Goal: Task Accomplishment & Management: Manage account settings

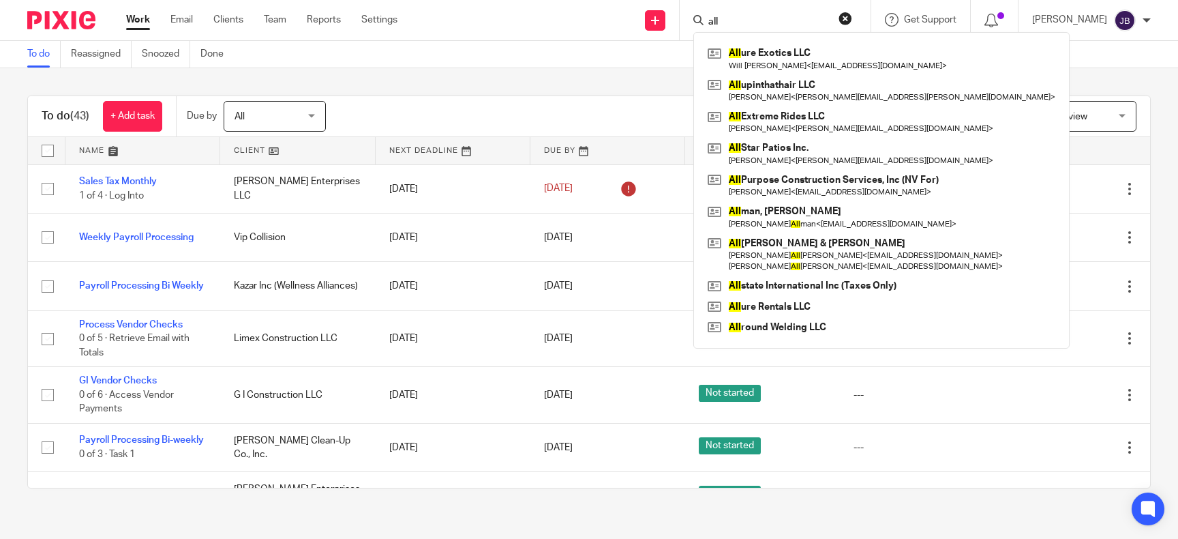
click at [793, 150] on link at bounding box center [881, 153] width 355 height 31
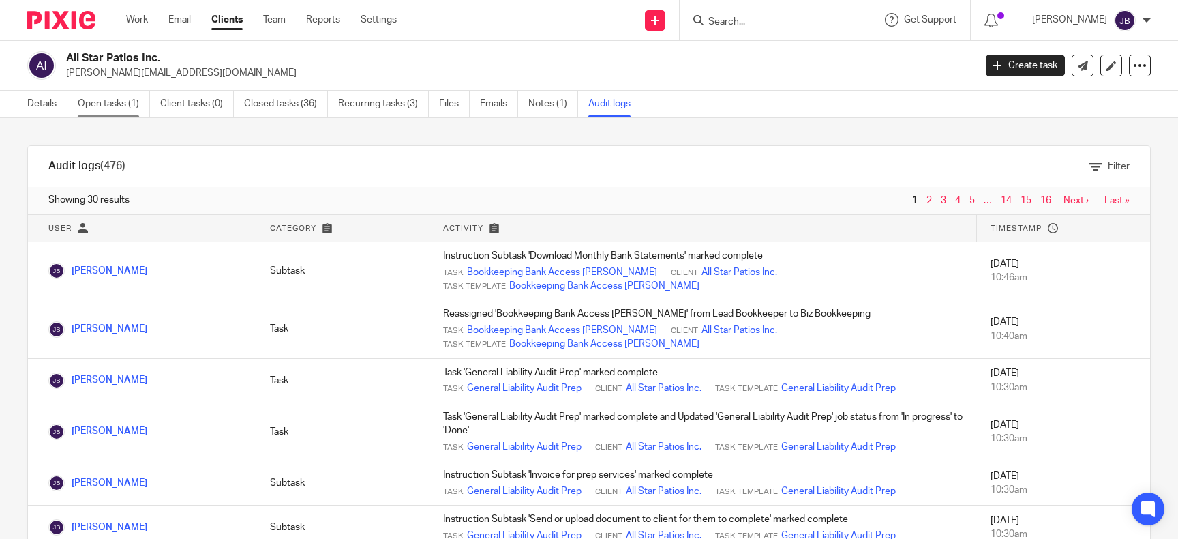
click at [98, 96] on link "Open tasks (1)" at bounding box center [114, 104] width 72 height 27
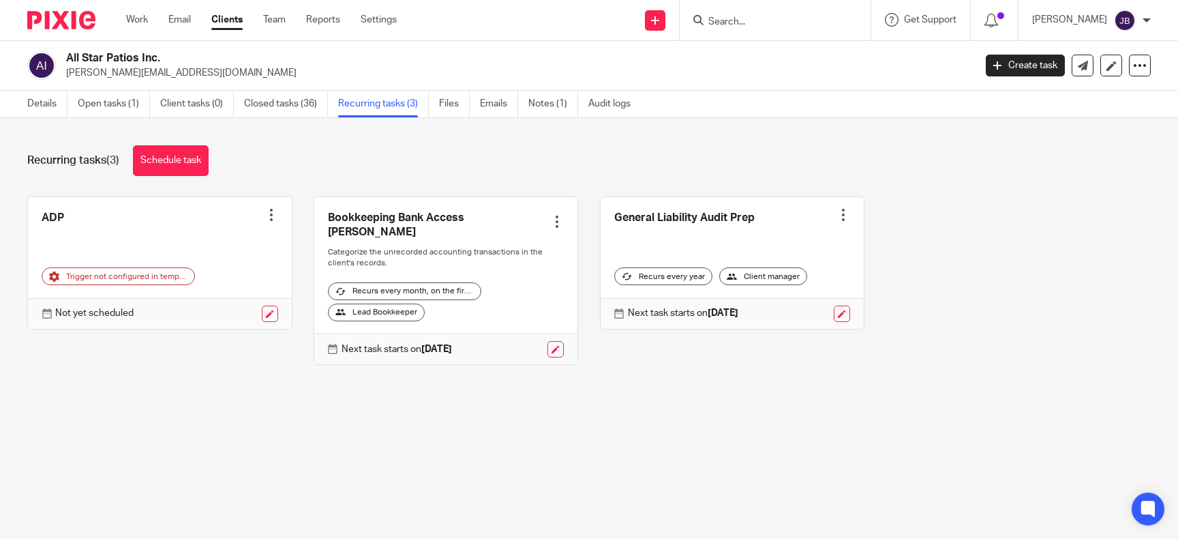
click at [271, 214] on div at bounding box center [272, 215] width 14 height 14
click at [226, 297] on button "Cancel schedule" at bounding box center [220, 302] width 109 height 18
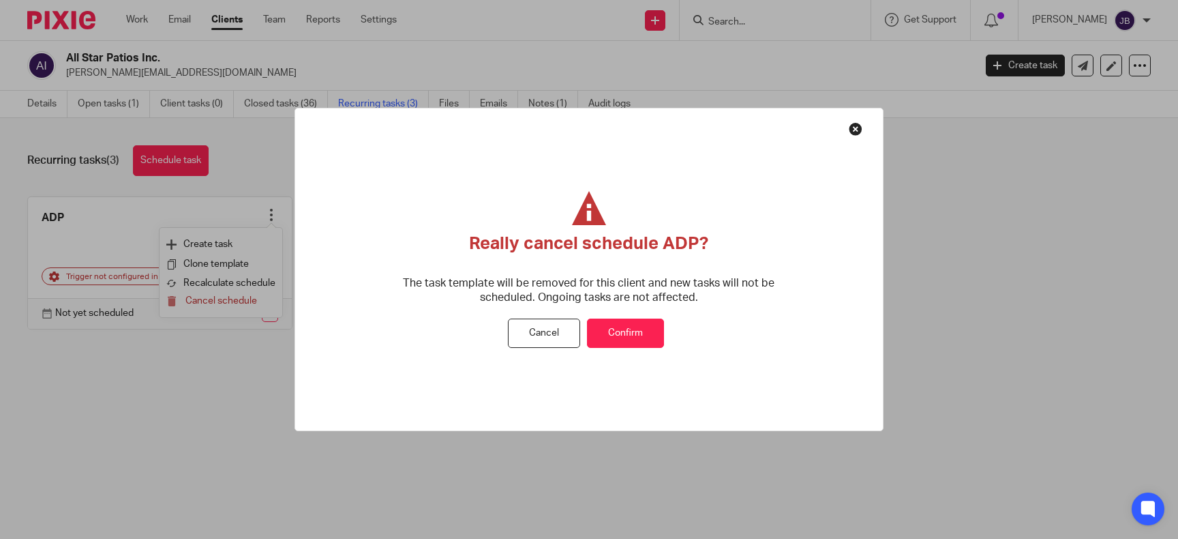
click at [611, 329] on button "Confirm" at bounding box center [625, 332] width 77 height 29
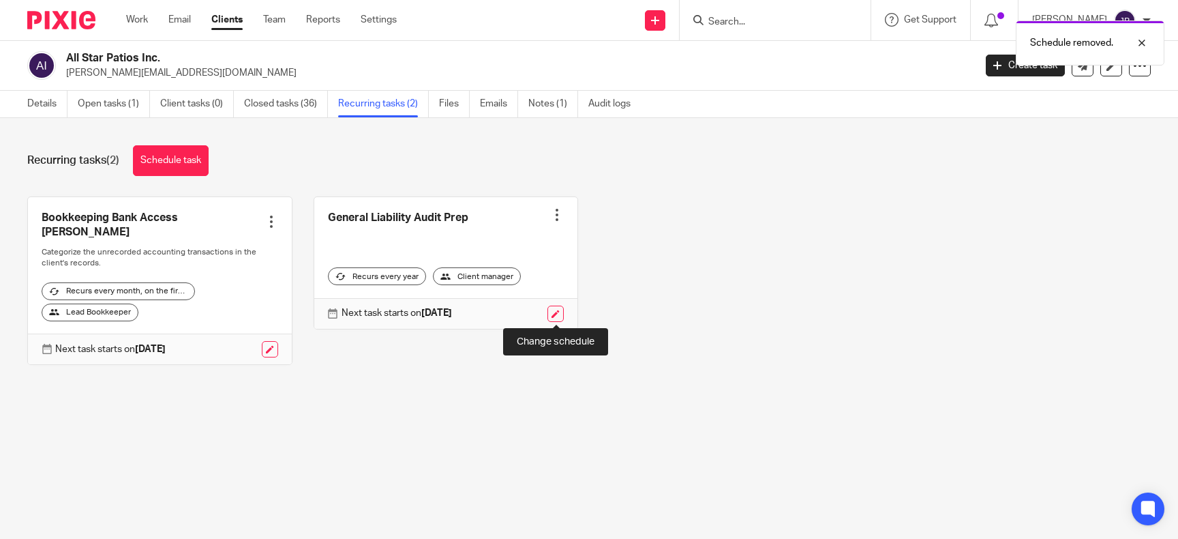
click at [558, 310] on link at bounding box center [556, 313] width 16 height 16
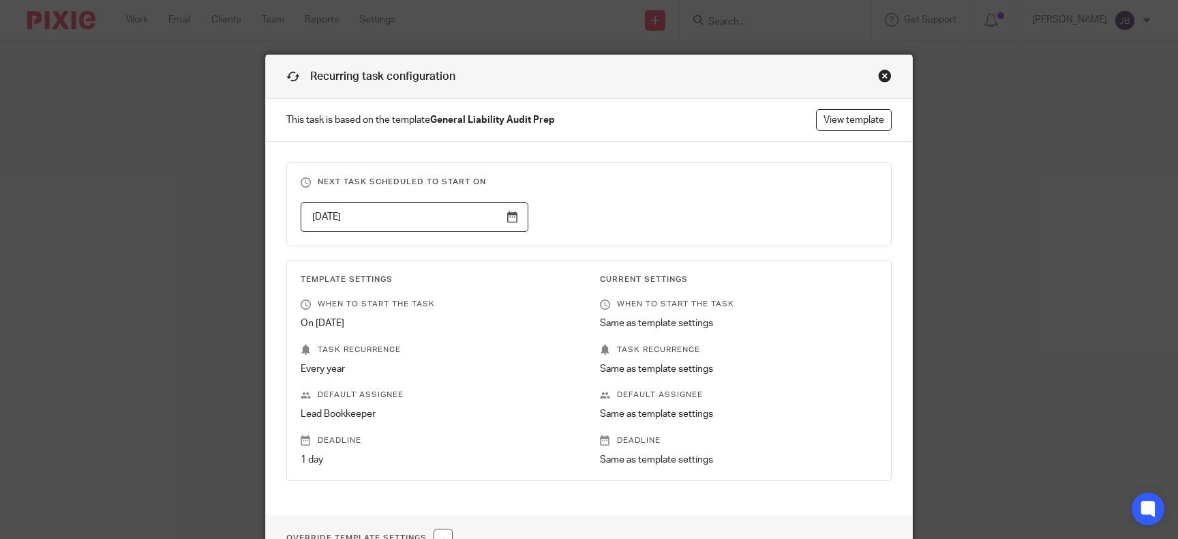
click at [513, 217] on input "2026-07-05" at bounding box center [415, 217] width 228 height 31
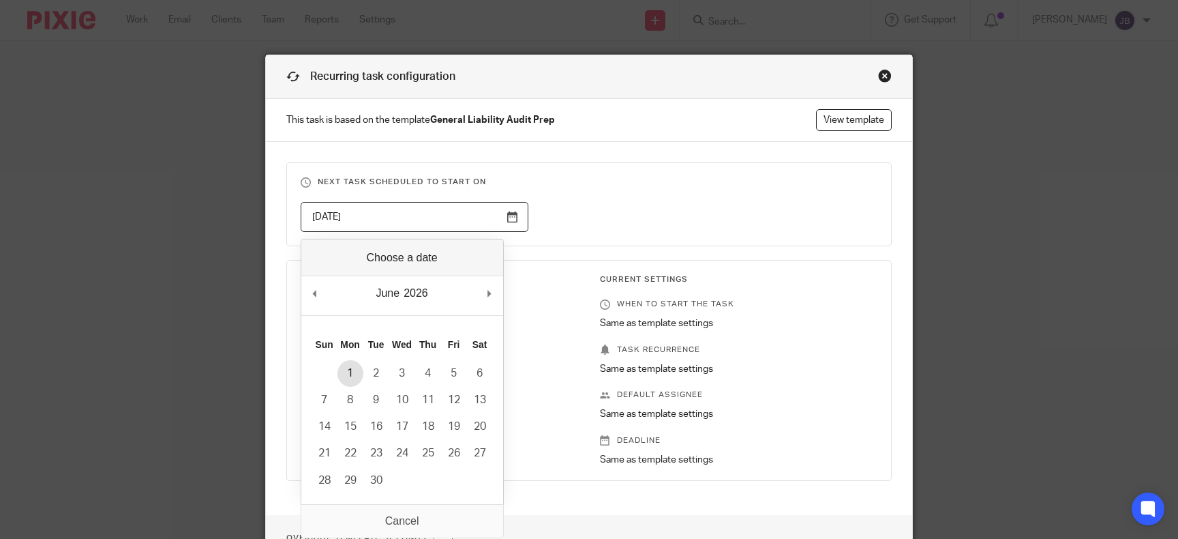
type input "2026-06-01"
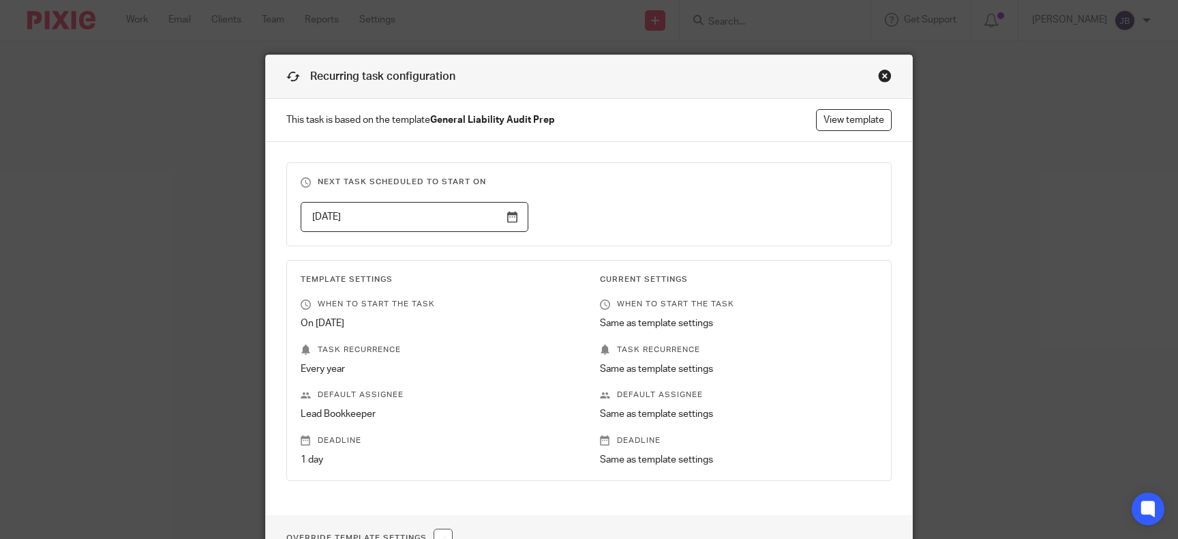
click at [494, 404] on div "Template Settings When to start the task On Jul 5 Task recurrence Every year De…" at bounding box center [429, 370] width 299 height 192
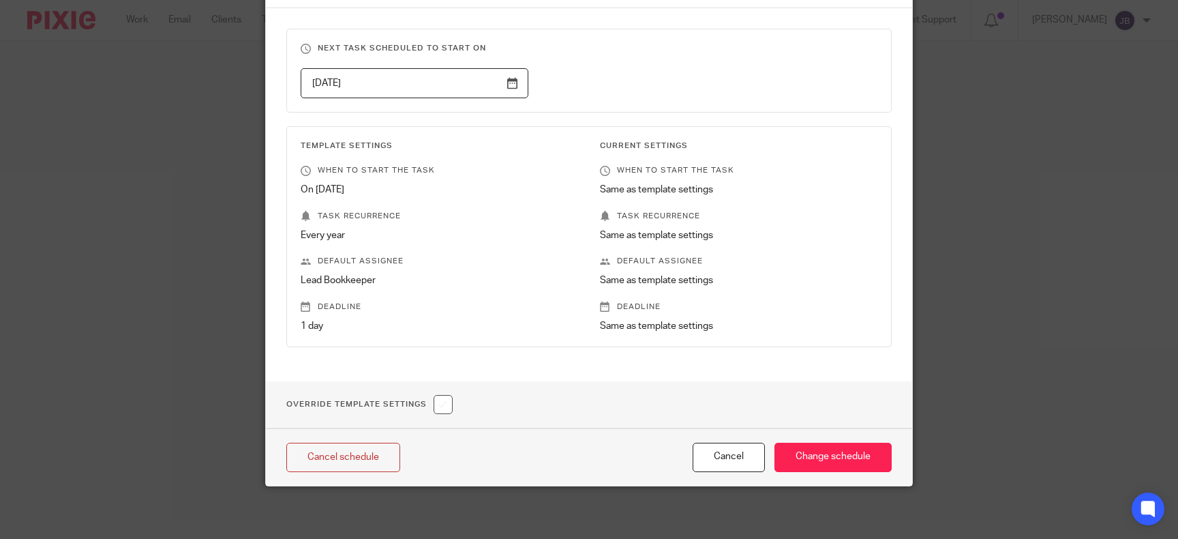
scroll to position [135, 0]
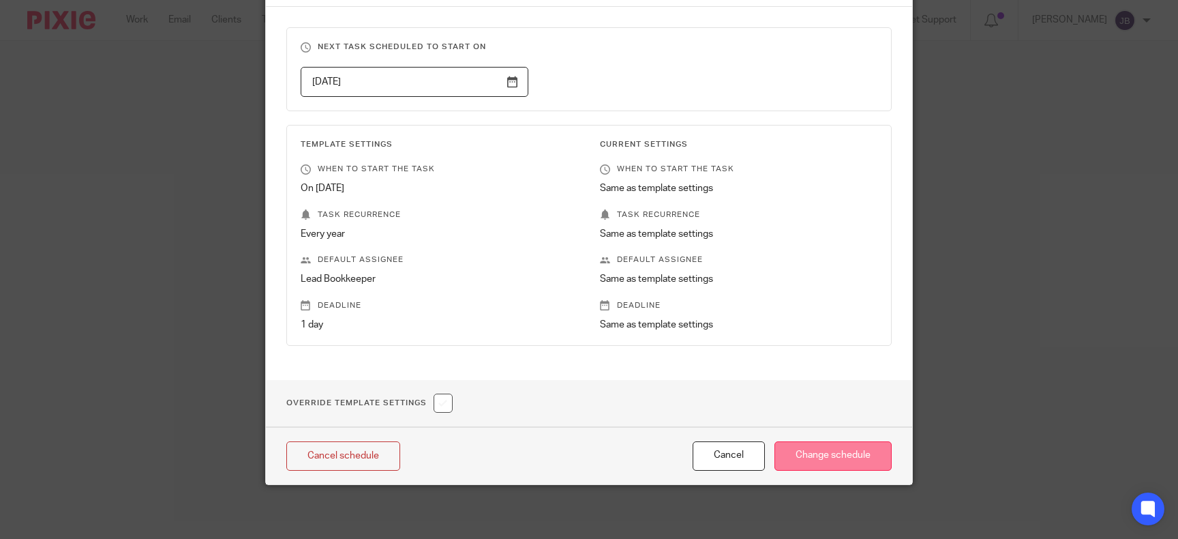
click at [860, 450] on input "Change schedule" at bounding box center [833, 455] width 117 height 29
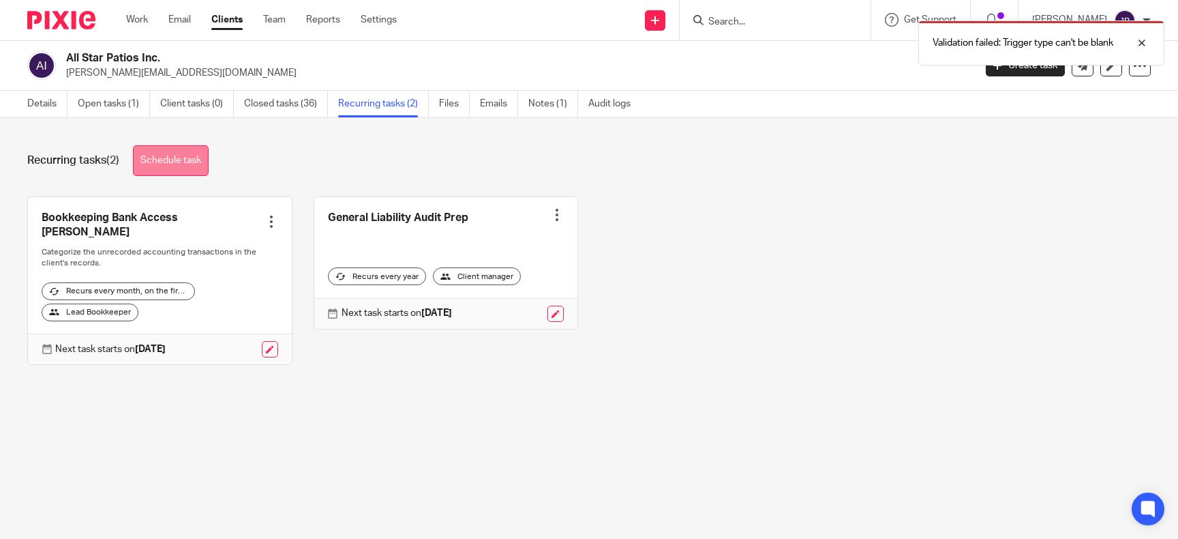
click at [189, 161] on link "Schedule task" at bounding box center [171, 160] width 76 height 31
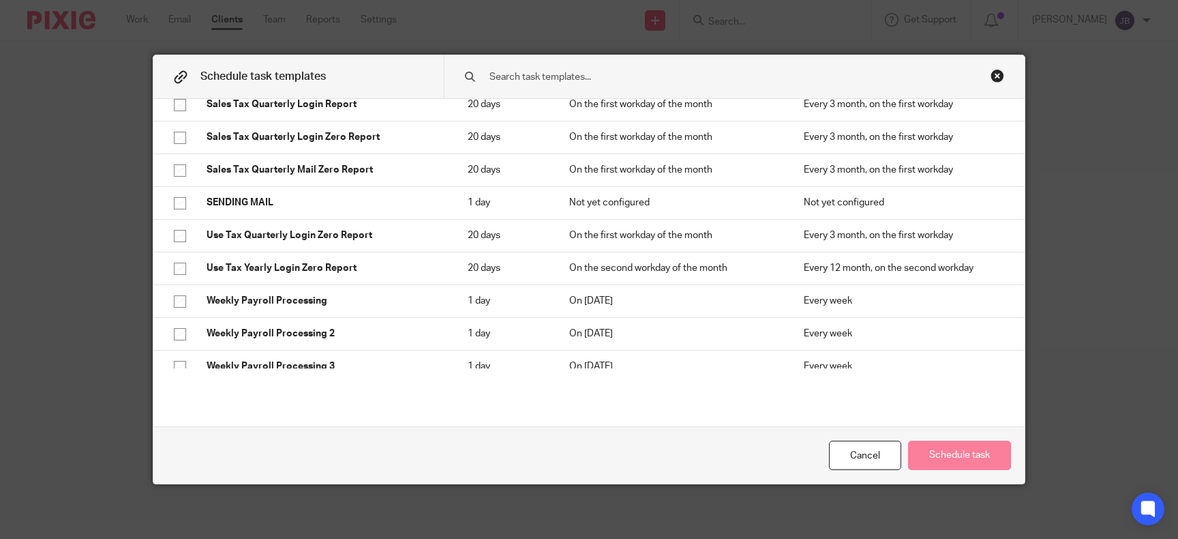
scroll to position [3726, 0]
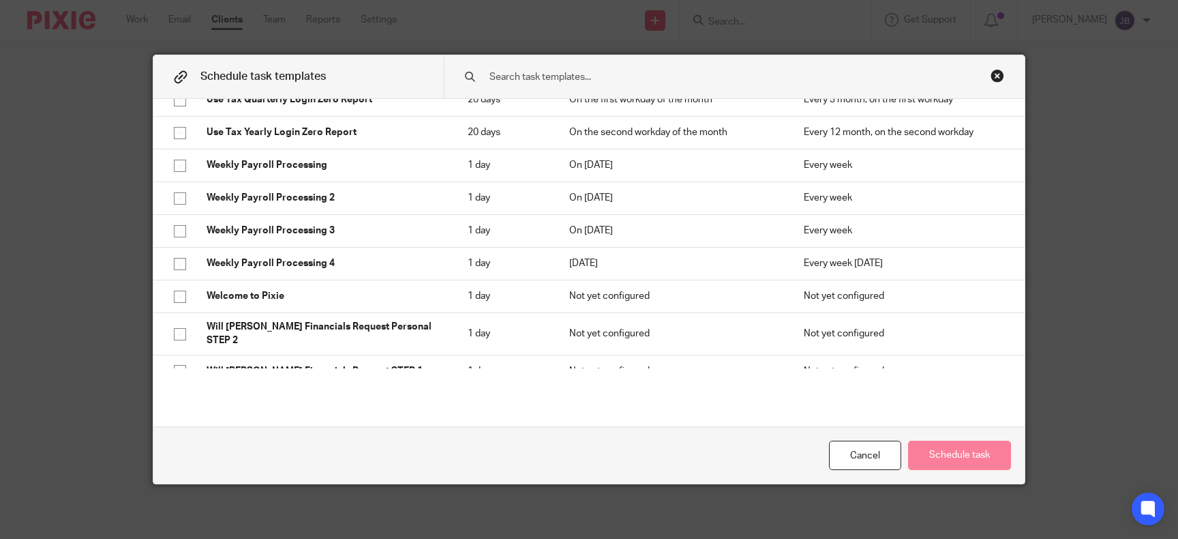
click at [179, 391] on input "checkbox" at bounding box center [180, 404] width 26 height 26
checkbox input "true"
click at [948, 464] on button "Schedule task" at bounding box center [959, 454] width 103 height 29
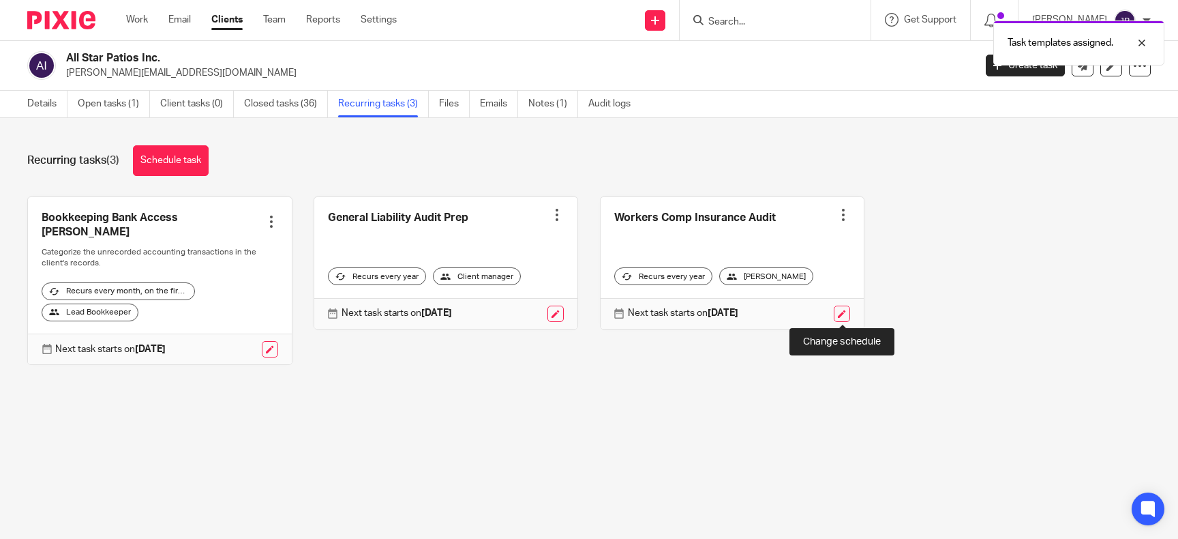
click at [841, 317] on link at bounding box center [842, 313] width 16 height 16
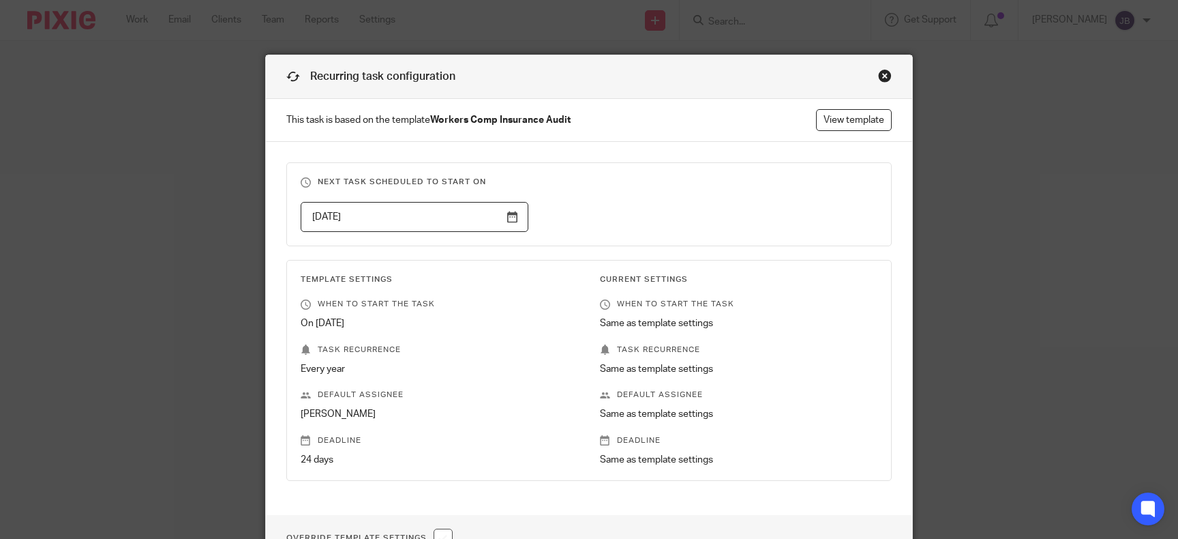
click at [334, 215] on input "2026-09-01" at bounding box center [415, 217] width 228 height 31
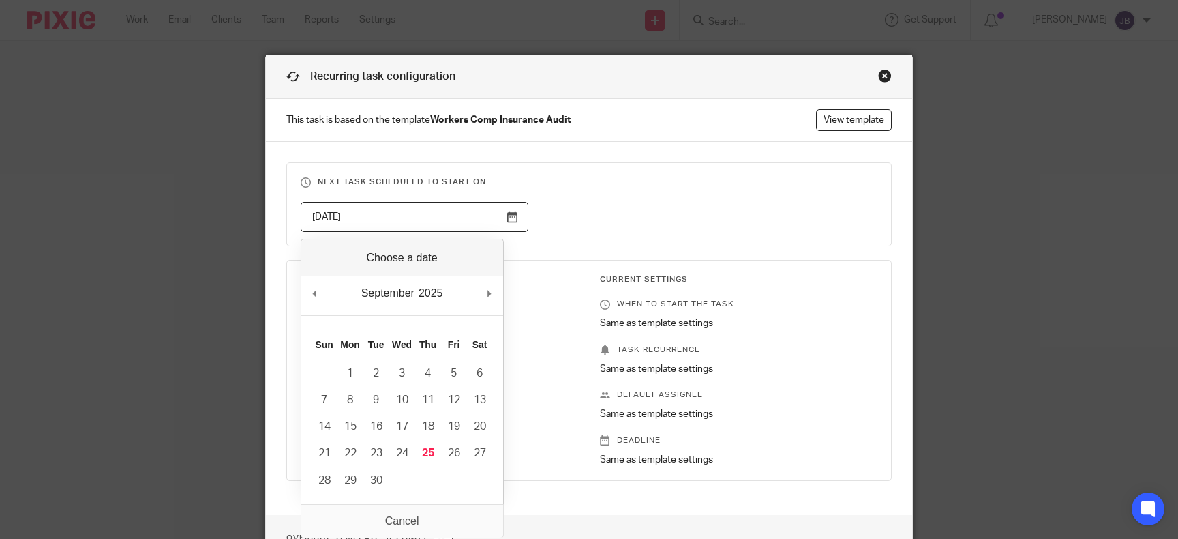
type input "09/01/2025"
click at [694, 211] on div "09/01/2025" at bounding box center [579, 217] width 599 height 31
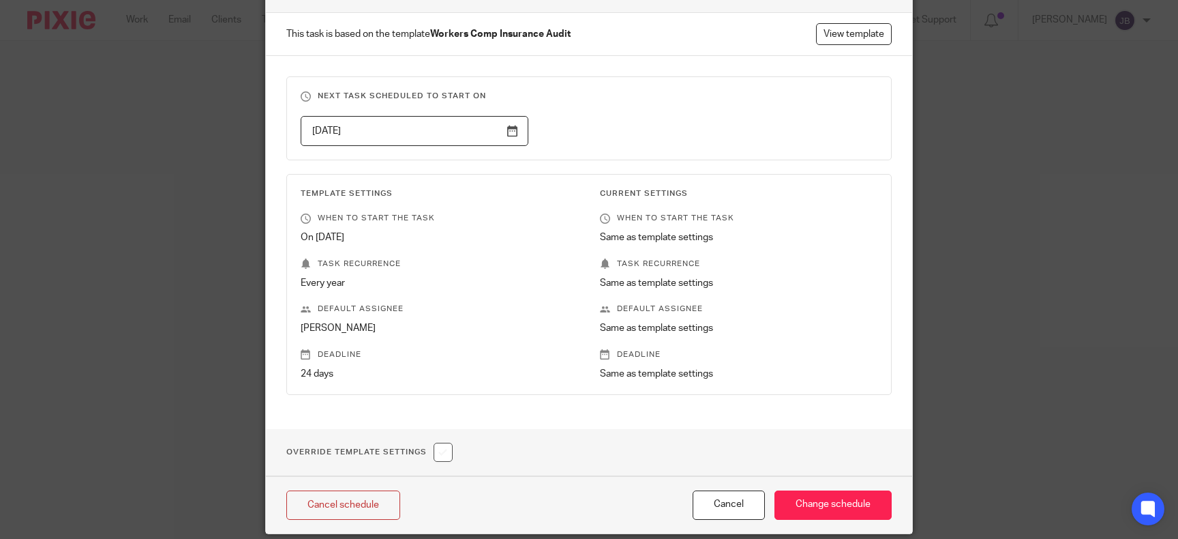
scroll to position [135, 0]
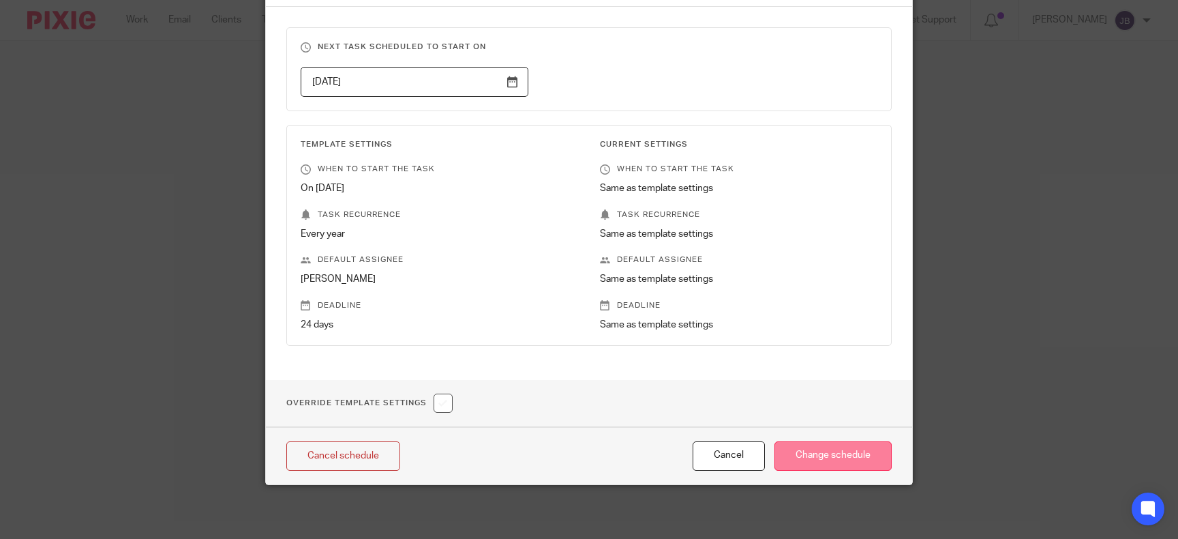
click at [854, 451] on input "Change schedule" at bounding box center [833, 455] width 117 height 29
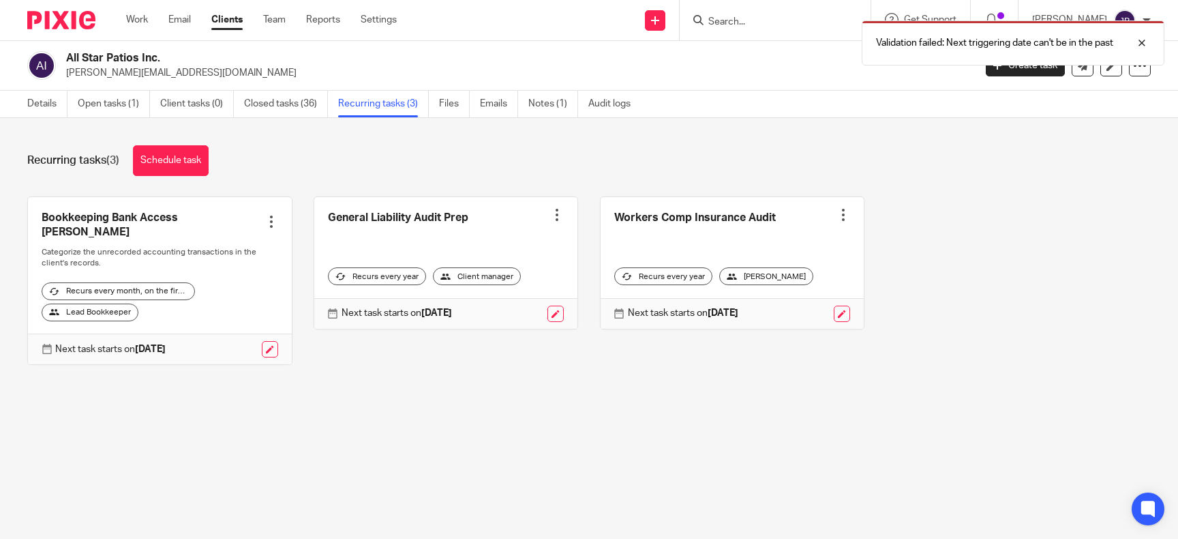
click at [543, 406] on div "Recurring tasks (3) Schedule task Bookkeeping Bank Access Erica Create task Clo…" at bounding box center [589, 265] width 1178 height 295
click at [841, 316] on link at bounding box center [842, 313] width 16 height 16
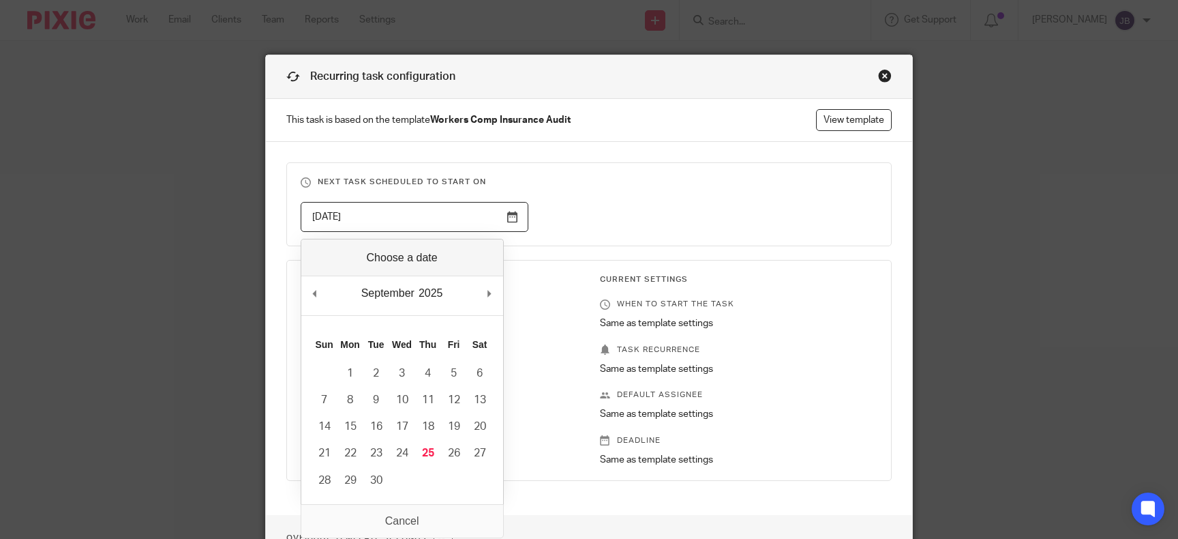
click at [508, 215] on input "[DATE]" at bounding box center [415, 217] width 228 height 31
type input "[DATE]"
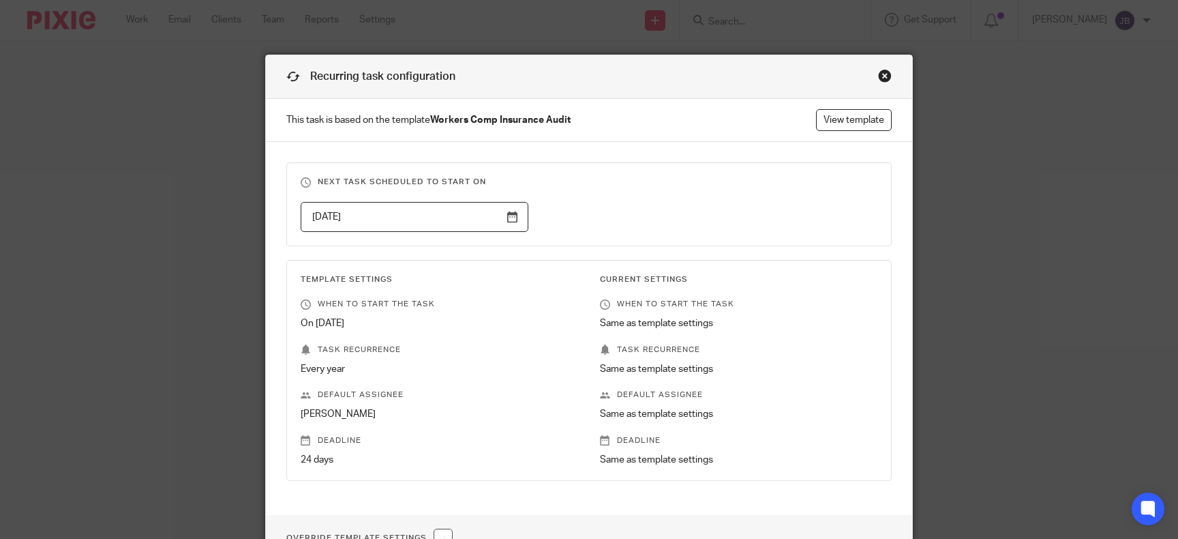
click at [488, 378] on div "Template Settings When to start the task On [DATE] Task recurrence Every year D…" at bounding box center [429, 370] width 299 height 192
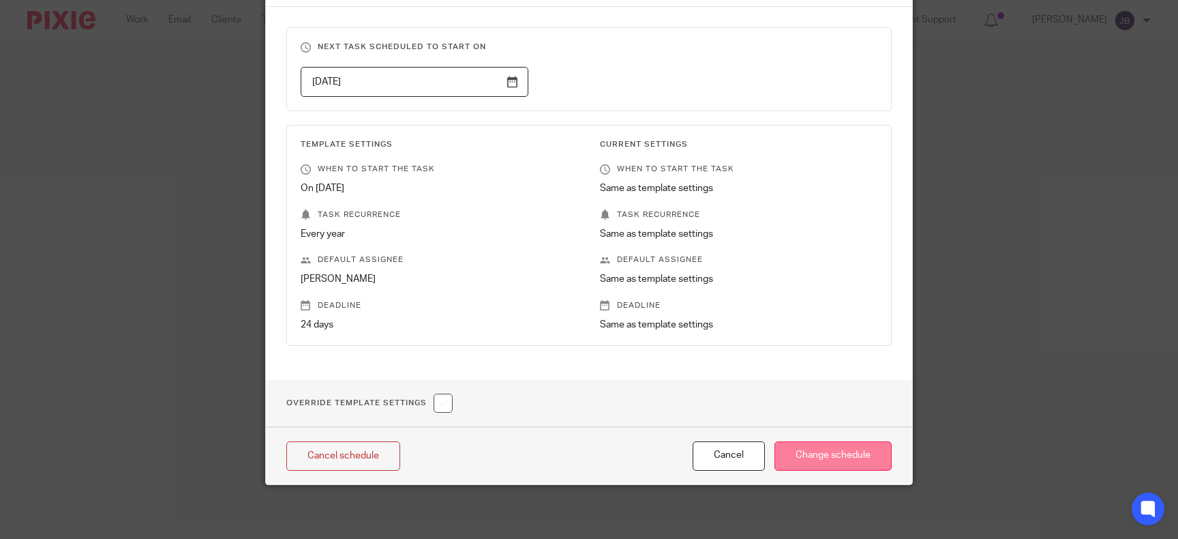
click at [809, 450] on input "Change schedule" at bounding box center [833, 455] width 117 height 29
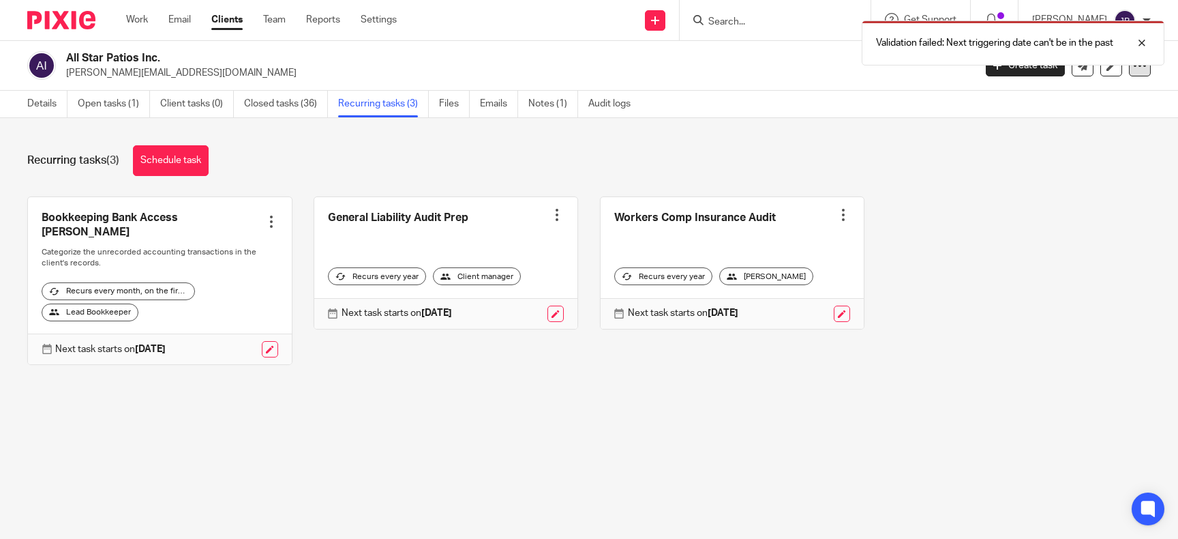
click at [1133, 70] on div at bounding box center [1140, 66] width 22 height 22
click at [964, 430] on main "All Star Patios Inc. jaime.pimentel11@gmail.com Create task Export data Merge A…" at bounding box center [589, 269] width 1178 height 539
click at [839, 213] on div at bounding box center [844, 215] width 14 height 14
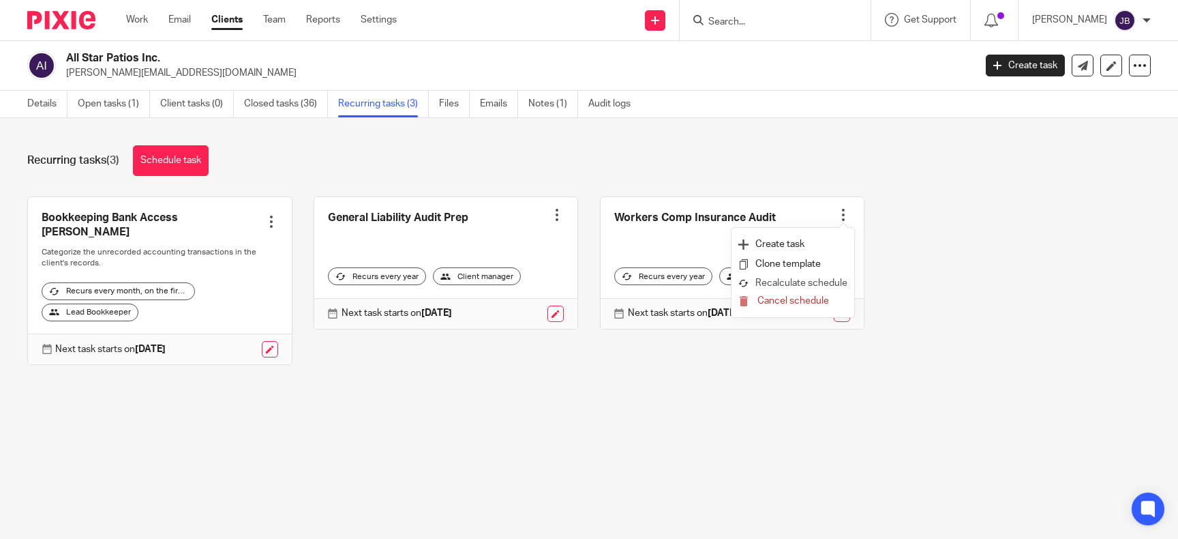
click at [815, 280] on button "Recalculate schedule" at bounding box center [792, 284] width 109 height 18
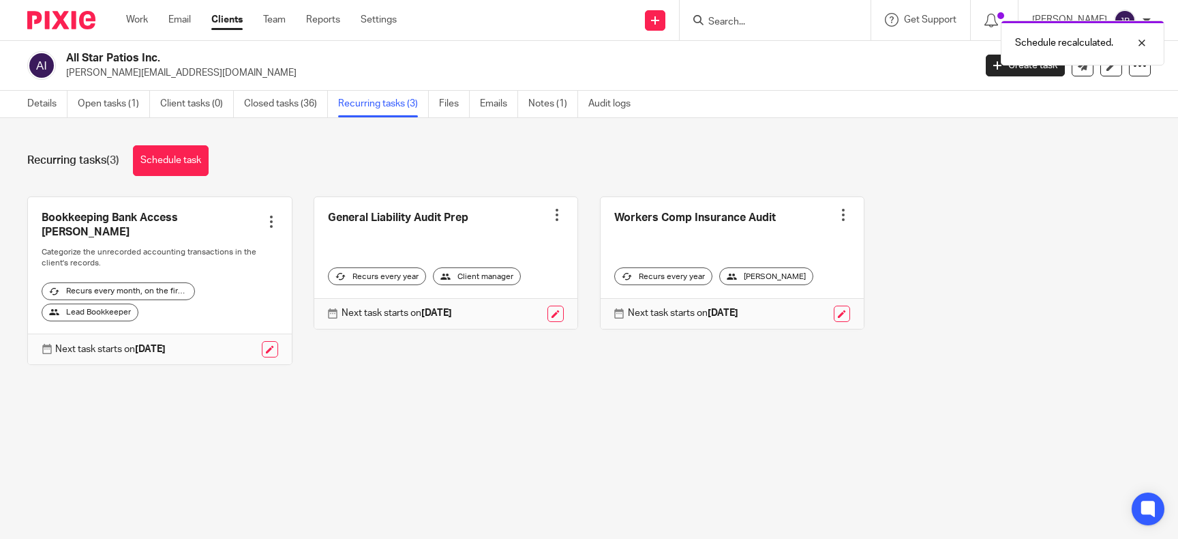
click at [847, 214] on div at bounding box center [844, 215] width 14 height 14
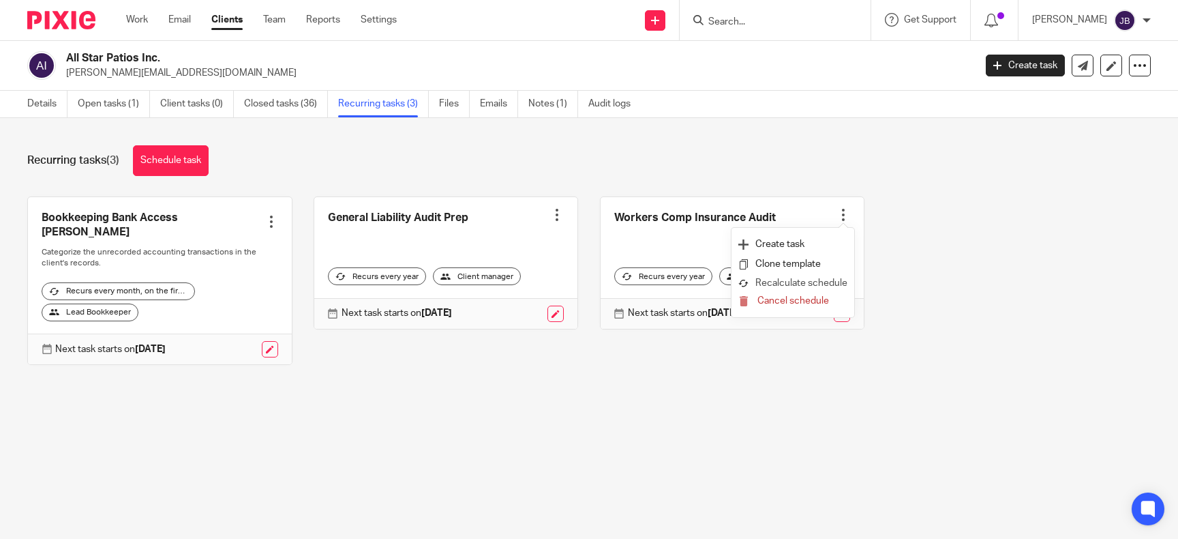
click at [803, 282] on button "Recalculate schedule" at bounding box center [792, 284] width 109 height 18
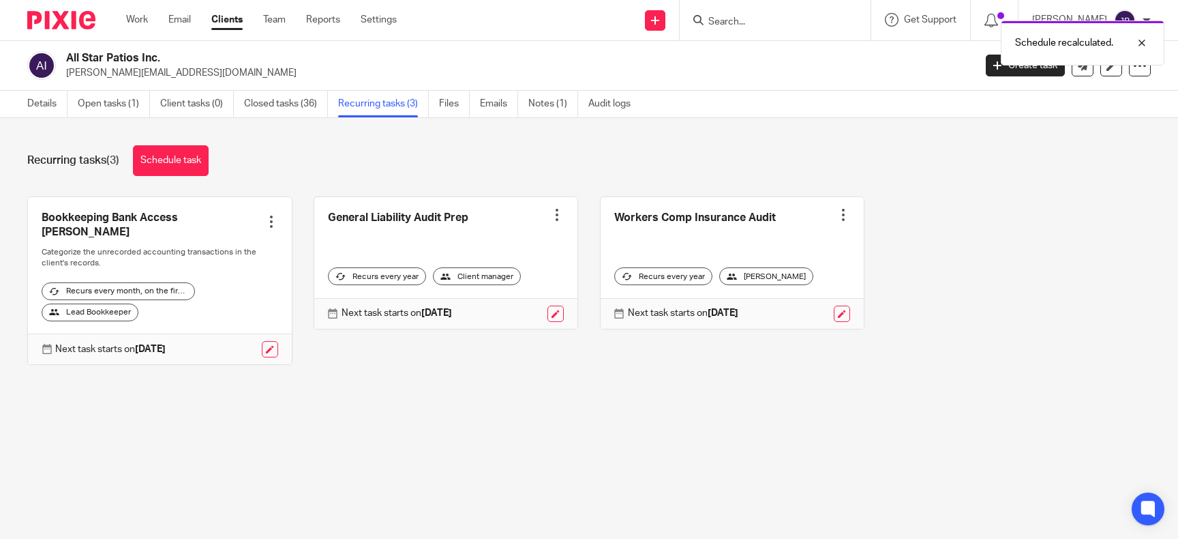
click at [843, 213] on div at bounding box center [844, 215] width 14 height 14
click at [972, 269] on div "Bookkeeping Bank Access Erica Create task Clone template Recalculate schedule C…" at bounding box center [578, 290] width 1145 height 189
click at [665, 218] on link at bounding box center [733, 263] width 264 height 132
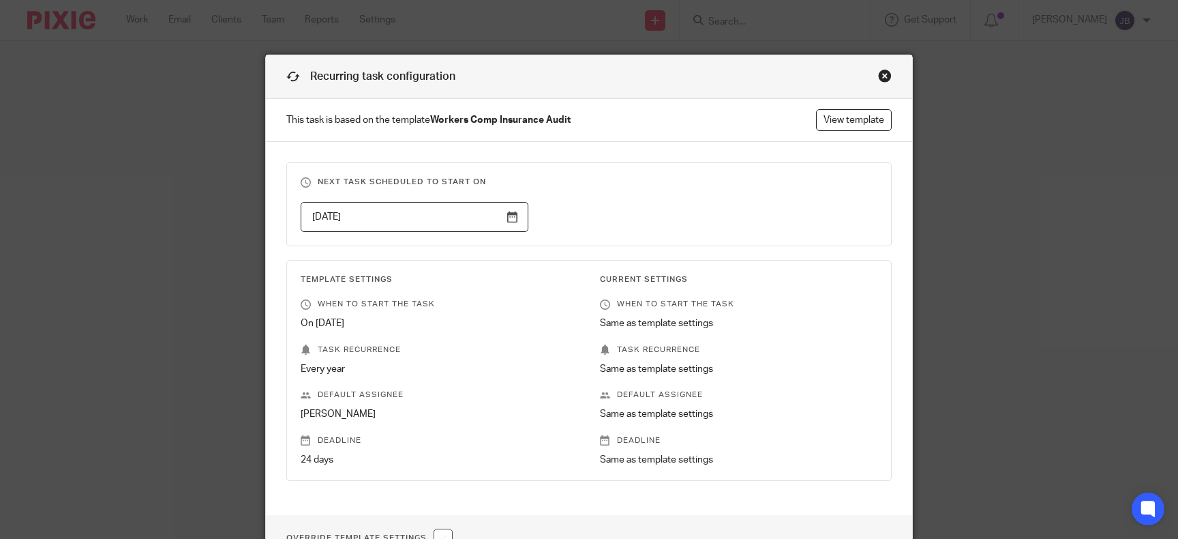
scroll to position [125, 0]
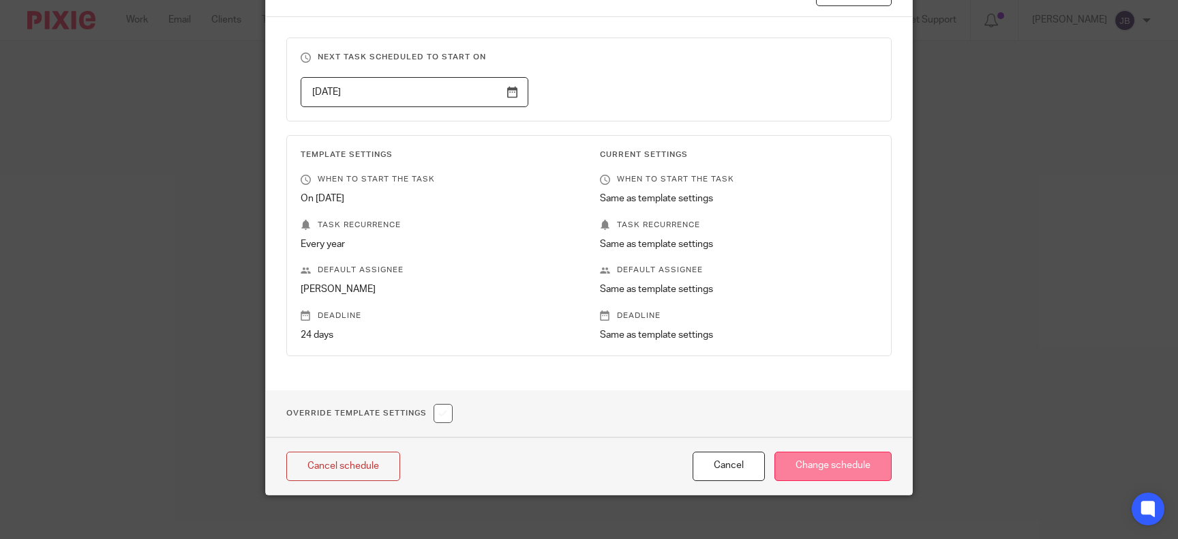
click at [863, 462] on input "Change schedule" at bounding box center [833, 465] width 117 height 29
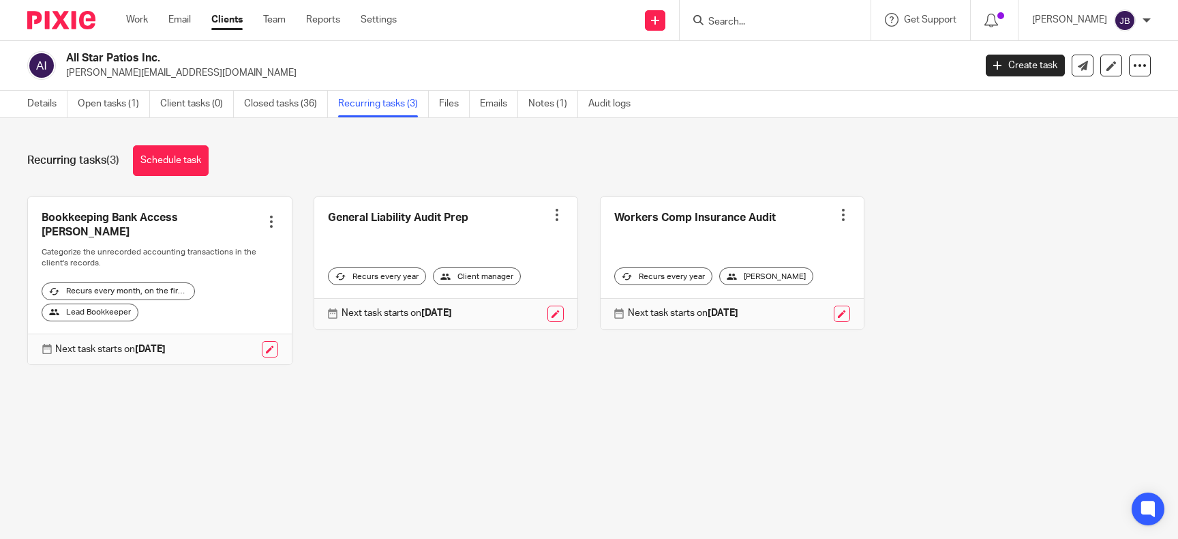
click at [499, 124] on div "Recurring tasks (3) Schedule task Bookkeeping Bank Access [PERSON_NAME] Create …" at bounding box center [589, 265] width 1178 height 295
click at [745, 16] on form at bounding box center [779, 20] width 145 height 17
click at [750, 18] on input "Search" at bounding box center [768, 22] width 123 height 12
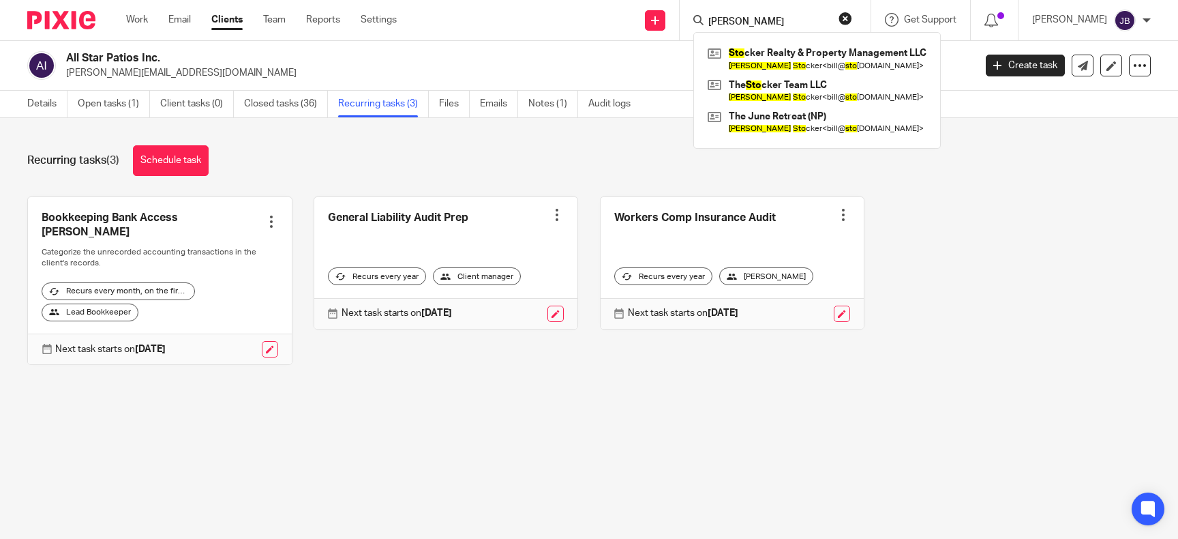
type input "[PERSON_NAME]"
click at [243, 20] on link "Clients" at bounding box center [226, 20] width 31 height 14
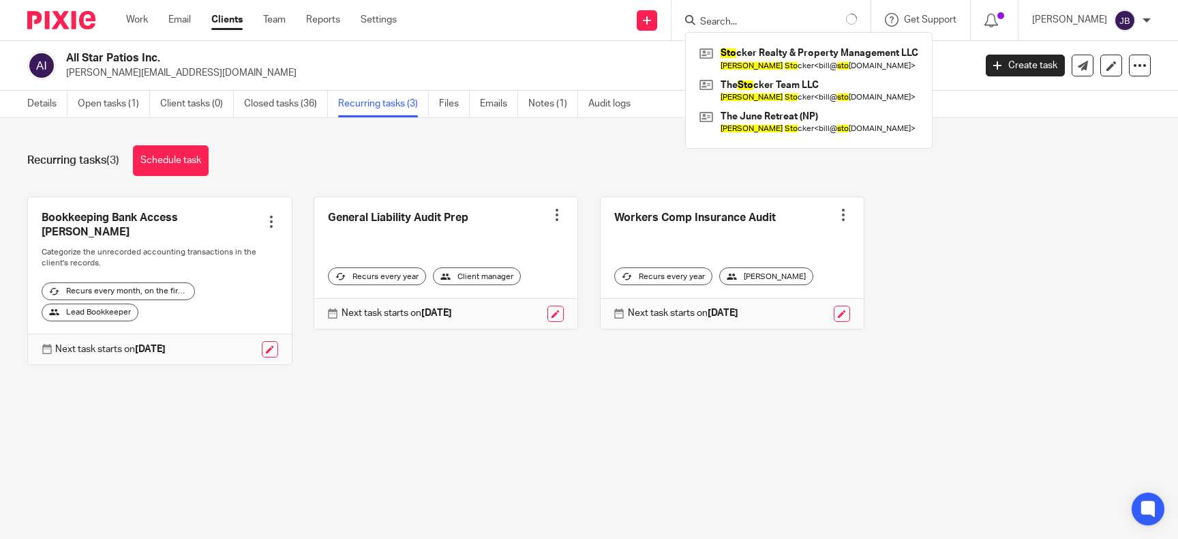
click at [221, 17] on link "Clients" at bounding box center [226, 20] width 31 height 14
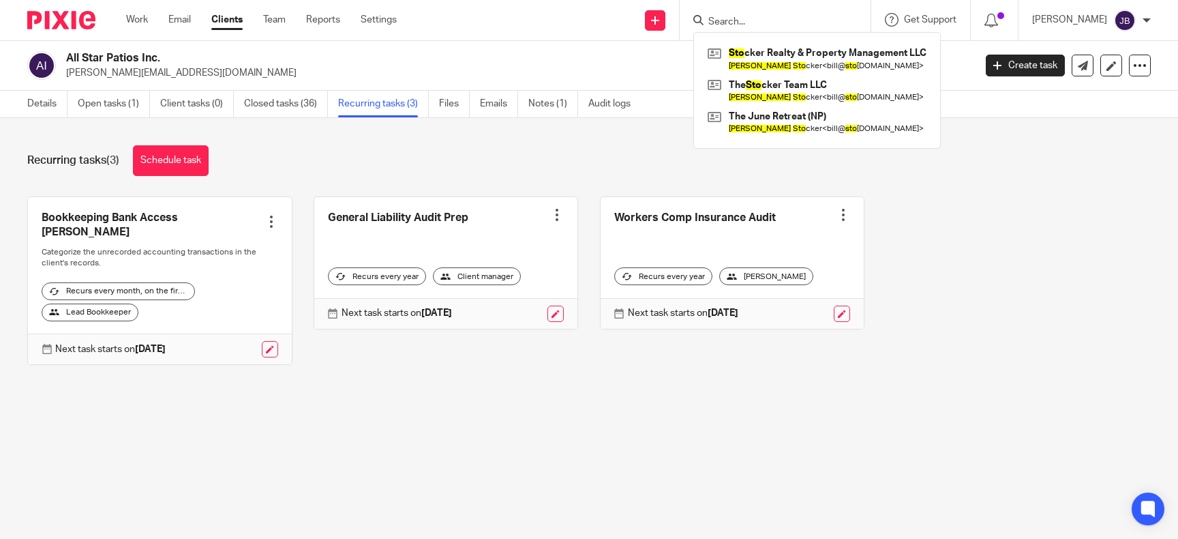
click at [232, 18] on link "Clients" at bounding box center [226, 20] width 31 height 14
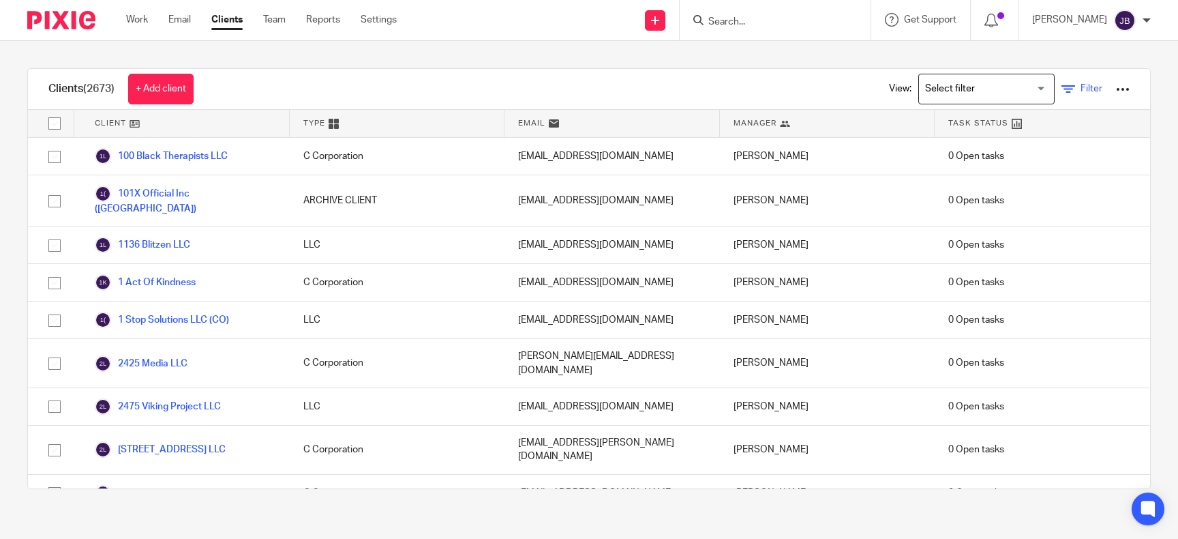
click at [1071, 89] on icon at bounding box center [1069, 90] width 14 height 14
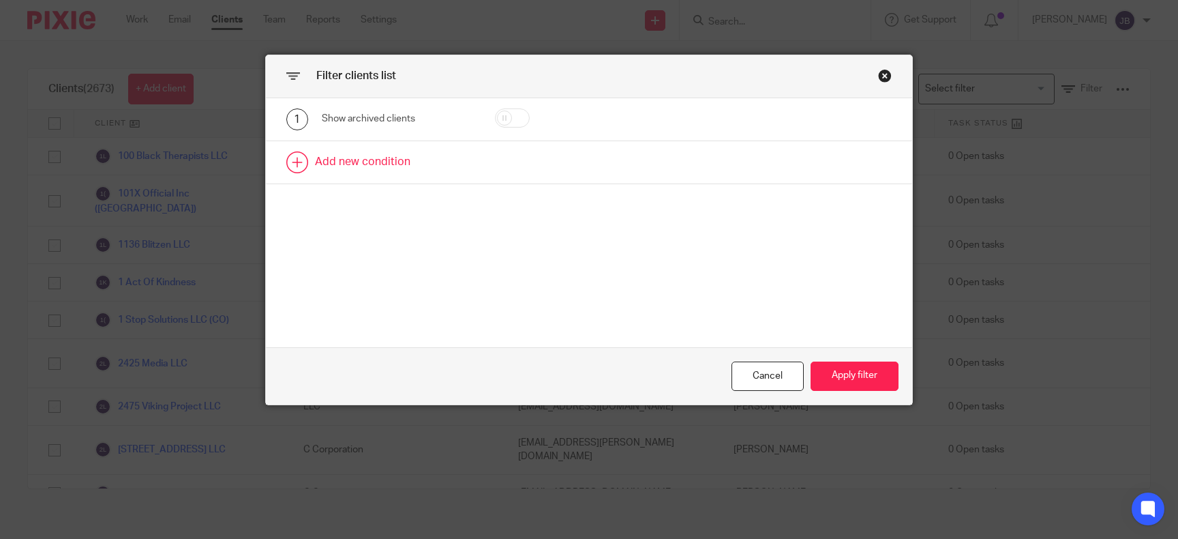
click at [303, 157] on link at bounding box center [589, 162] width 646 height 42
click at [446, 162] on div "Field" at bounding box center [398, 166] width 152 height 31
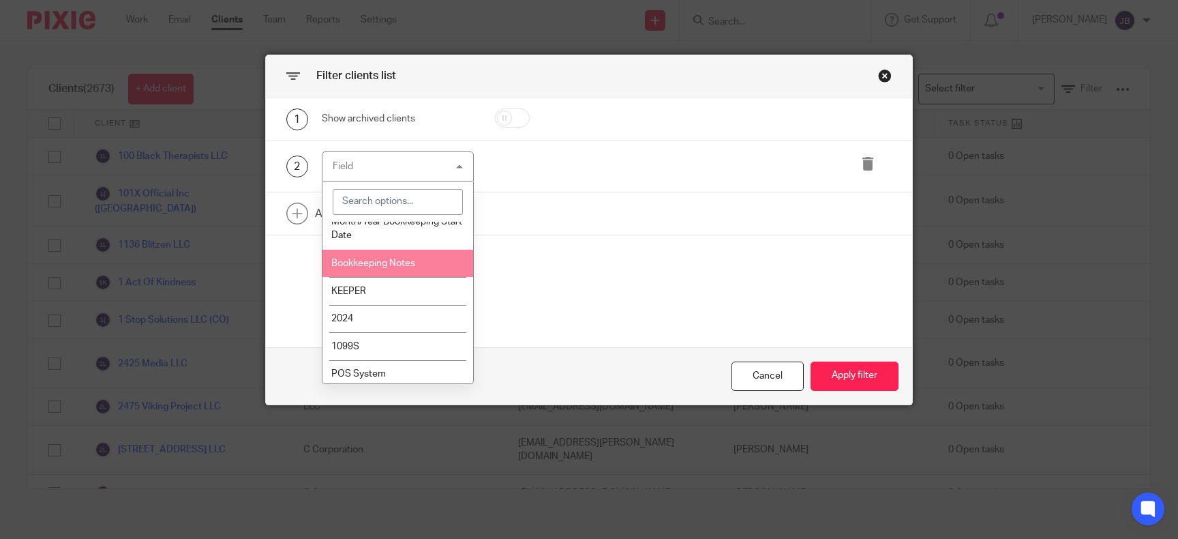
scroll to position [3012, 0]
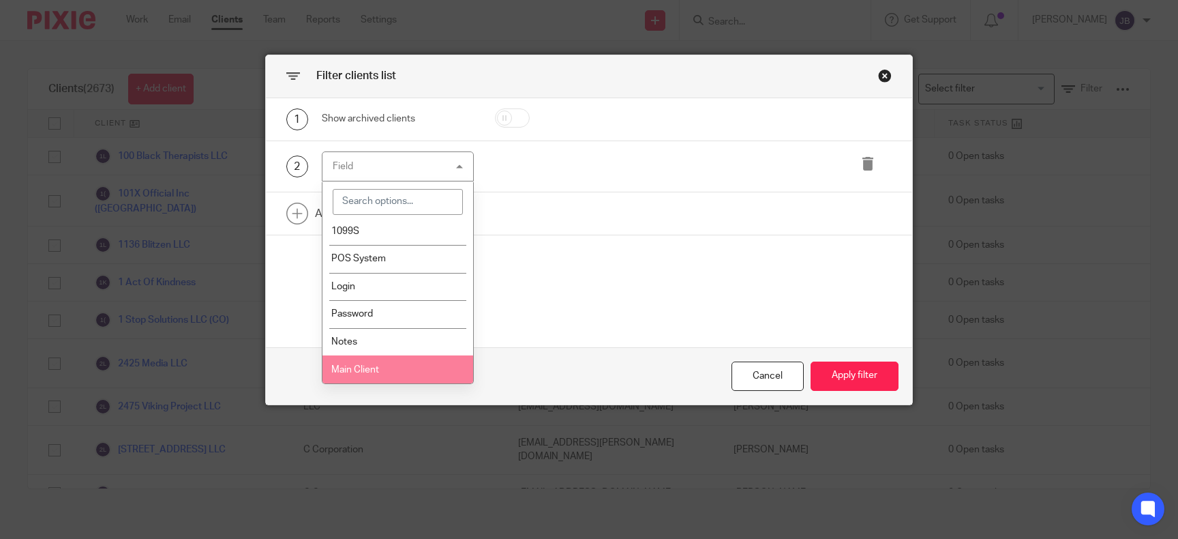
click at [392, 371] on li "Main Client" at bounding box center [398, 369] width 151 height 28
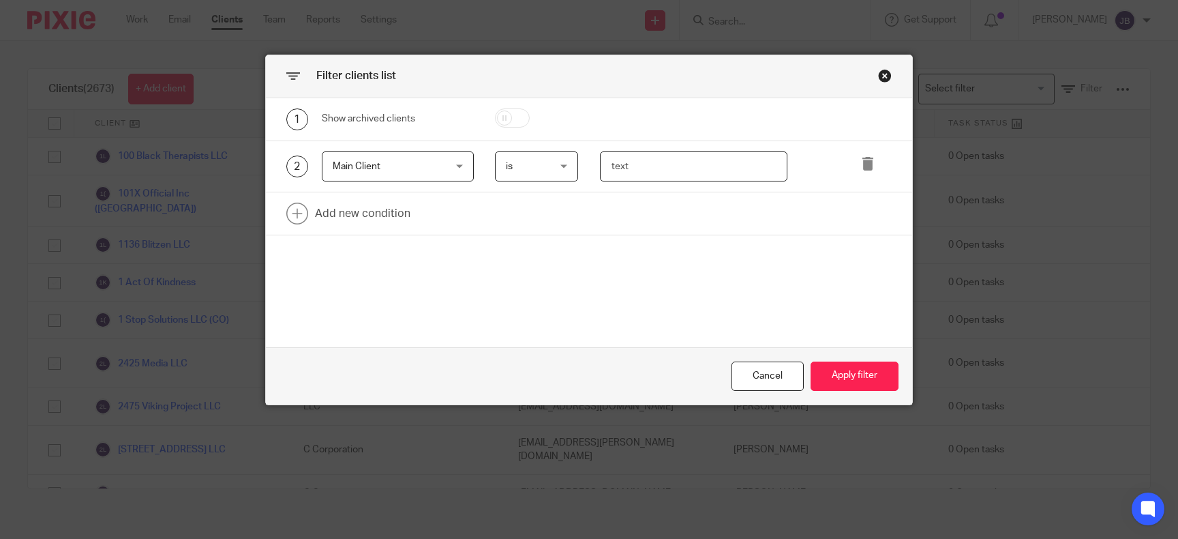
click at [633, 165] on input "text" at bounding box center [694, 166] width 188 height 31
type input "[PERSON_NAME]"
click at [837, 370] on button "Apply filter" at bounding box center [855, 375] width 88 height 29
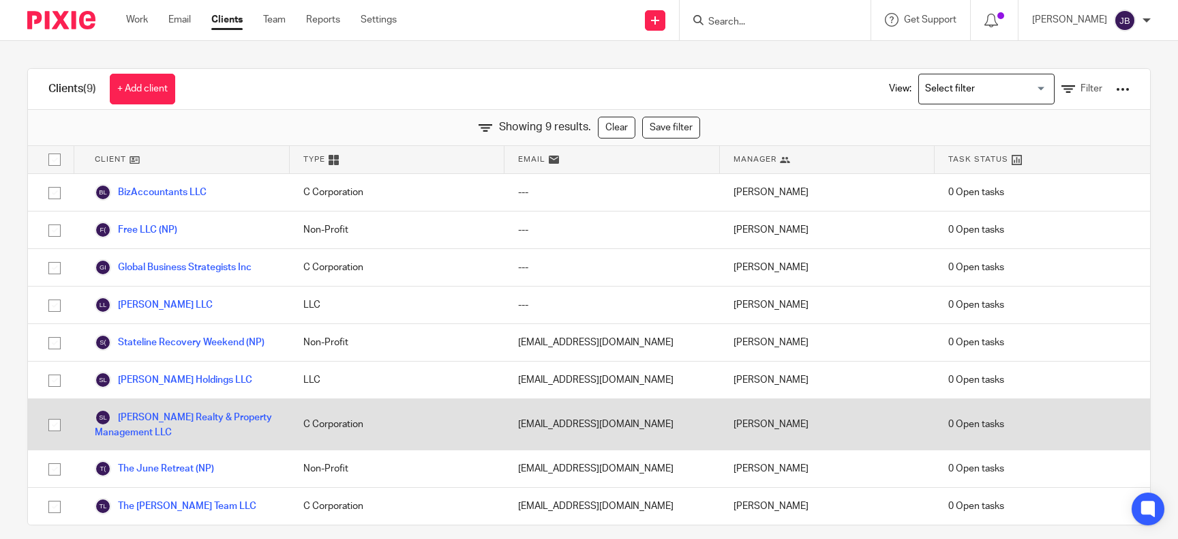
scroll to position [12, 0]
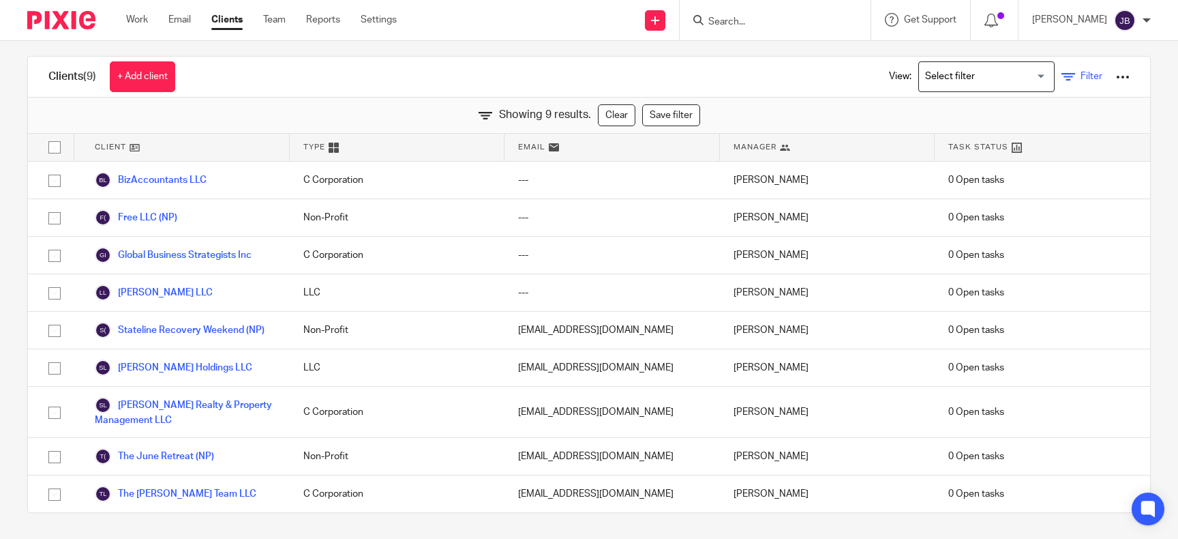
click at [1072, 75] on icon at bounding box center [1069, 77] width 14 height 14
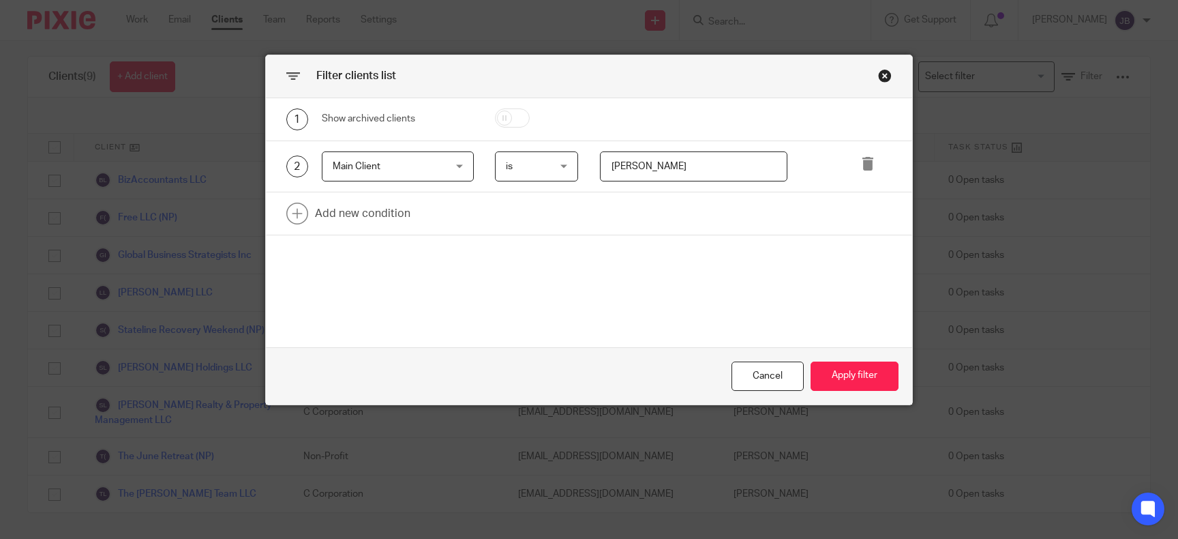
drag, startPoint x: 725, startPoint y: 168, endPoint x: 480, endPoint y: 175, distance: 244.9
click at [600, 175] on input "[PERSON_NAME]" at bounding box center [694, 166] width 188 height 31
type input "[PERSON_NAME]"
click at [852, 367] on button "Apply filter" at bounding box center [855, 375] width 88 height 29
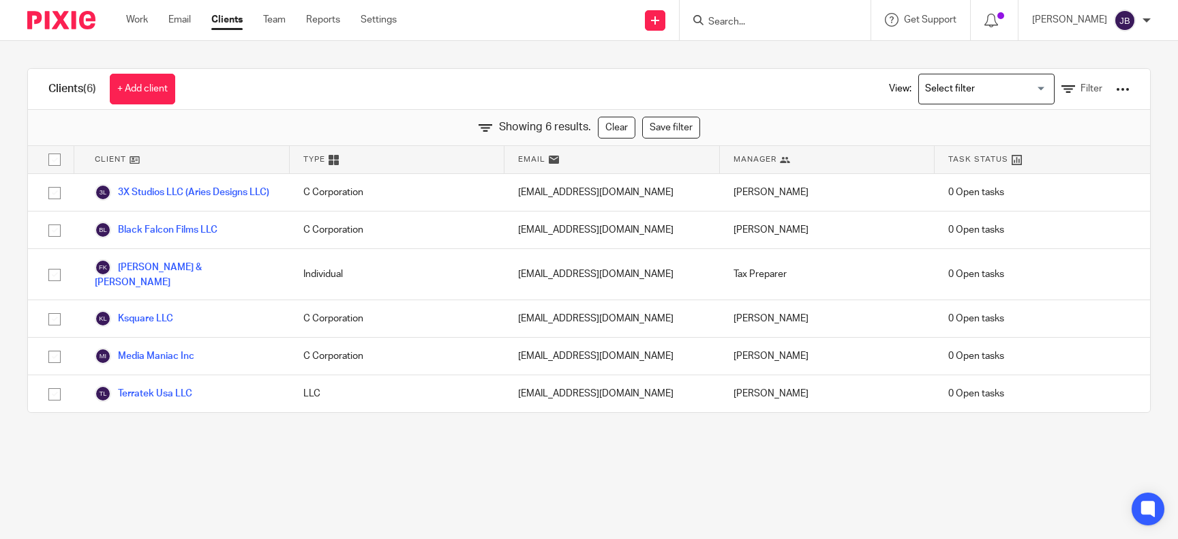
scroll to position [0, 0]
click at [1071, 88] on icon at bounding box center [1069, 90] width 14 height 14
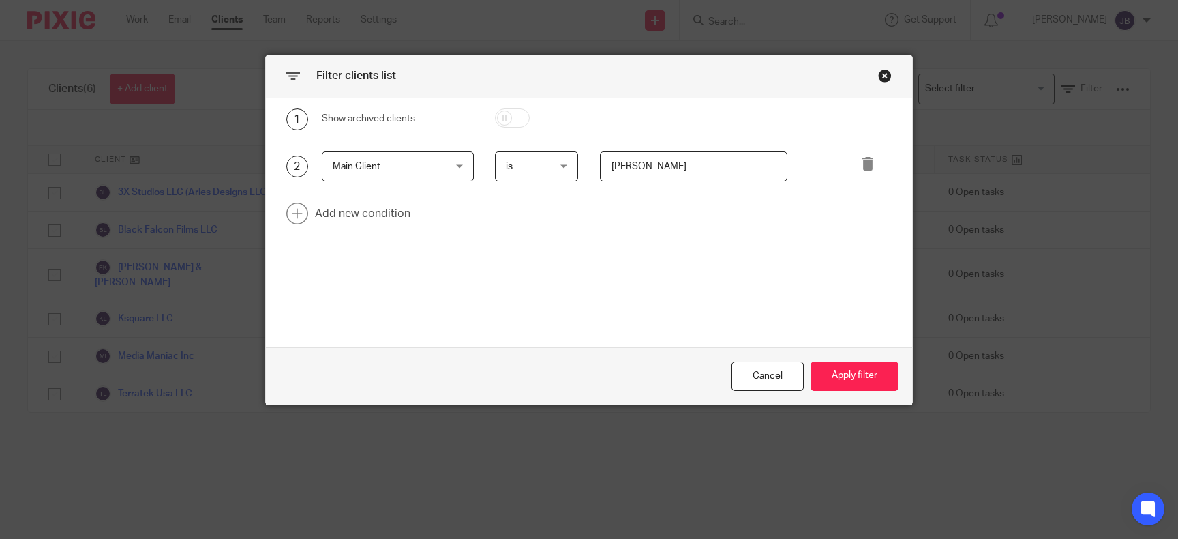
drag, startPoint x: 715, startPoint y: 171, endPoint x: 280, endPoint y: 175, distance: 434.3
click at [600, 175] on input "[PERSON_NAME]" at bounding box center [694, 166] width 188 height 31
type input "saras"
click at [848, 376] on button "Apply filter" at bounding box center [855, 375] width 88 height 29
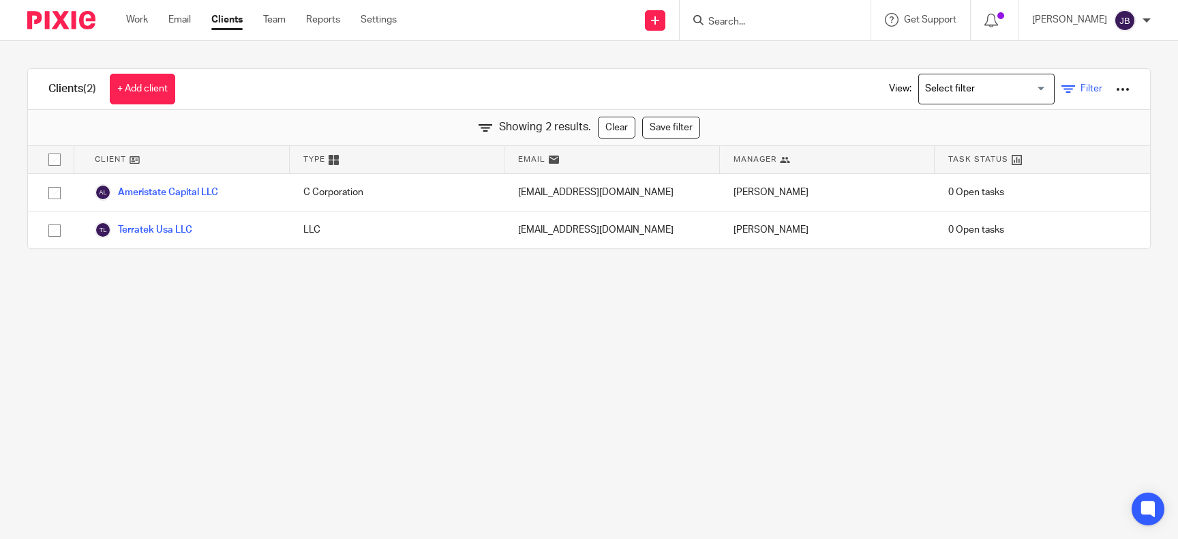
click at [1071, 92] on icon at bounding box center [1069, 90] width 14 height 14
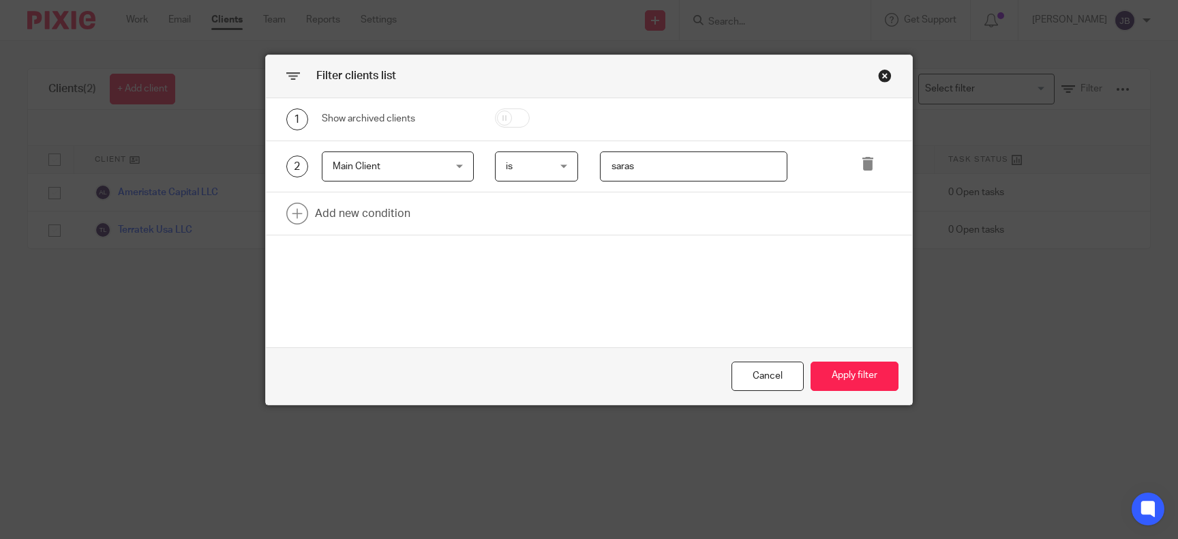
drag, startPoint x: 655, startPoint y: 162, endPoint x: 477, endPoint y: 151, distance: 177.7
click at [600, 151] on input "saras" at bounding box center [694, 166] width 188 height 31
type input "[PERSON_NAME]"
click at [882, 375] on button "Apply filter" at bounding box center [855, 375] width 88 height 29
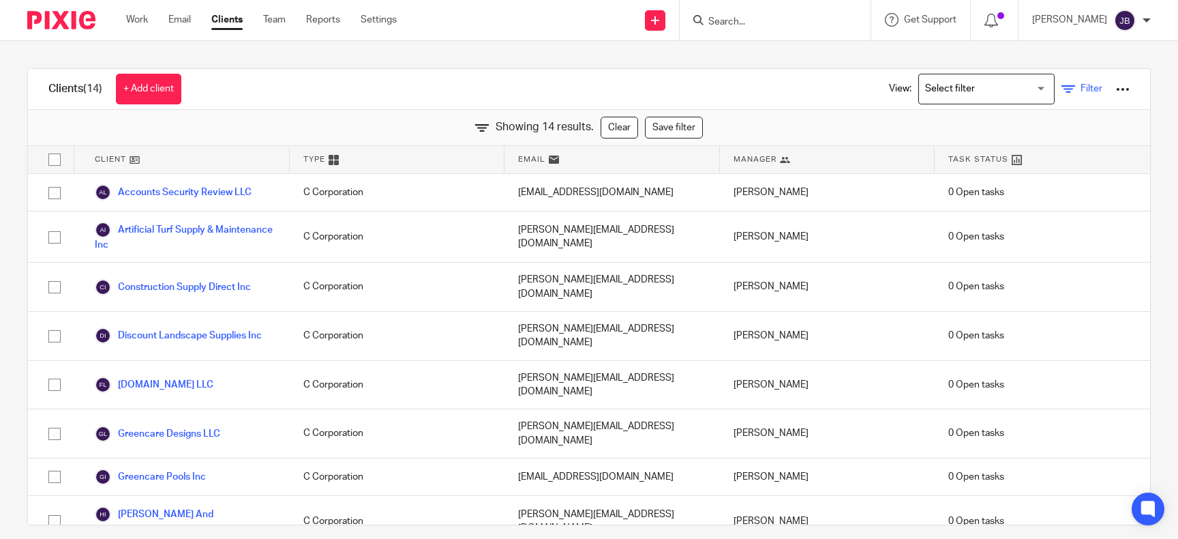
click at [1077, 87] on link "Filter" at bounding box center [1082, 89] width 41 height 14
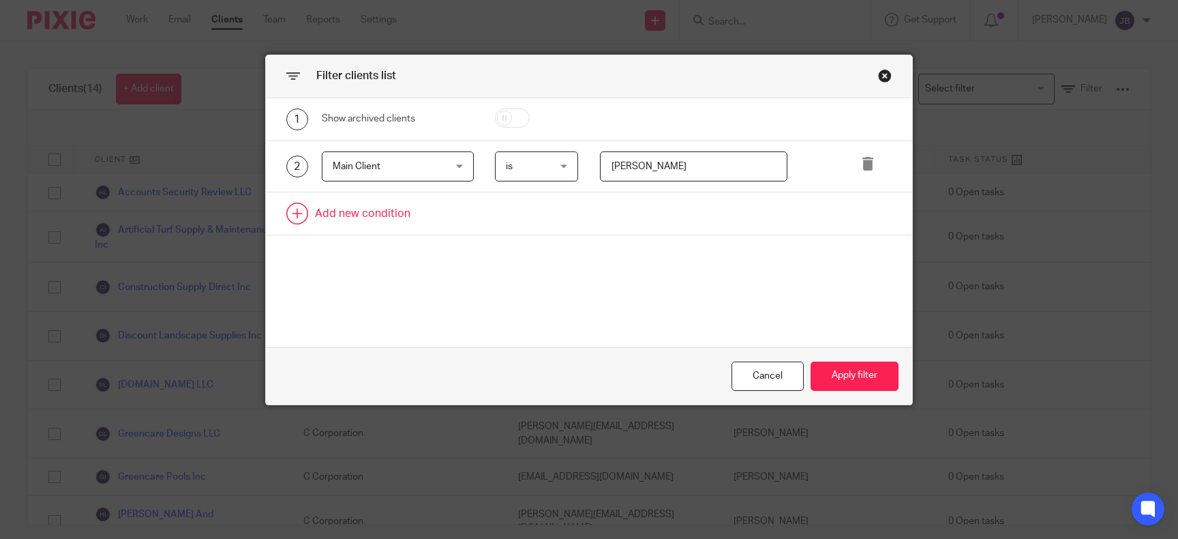
click at [293, 209] on link at bounding box center [589, 213] width 646 height 42
click at [367, 224] on div "Field" at bounding box center [389, 217] width 113 height 29
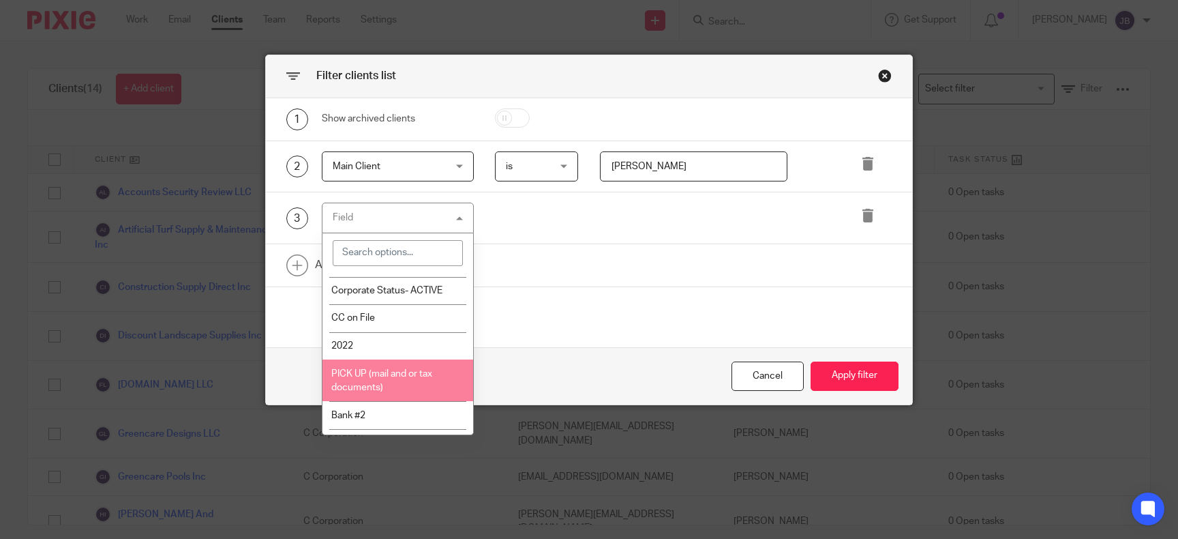
scroll to position [1760, 0]
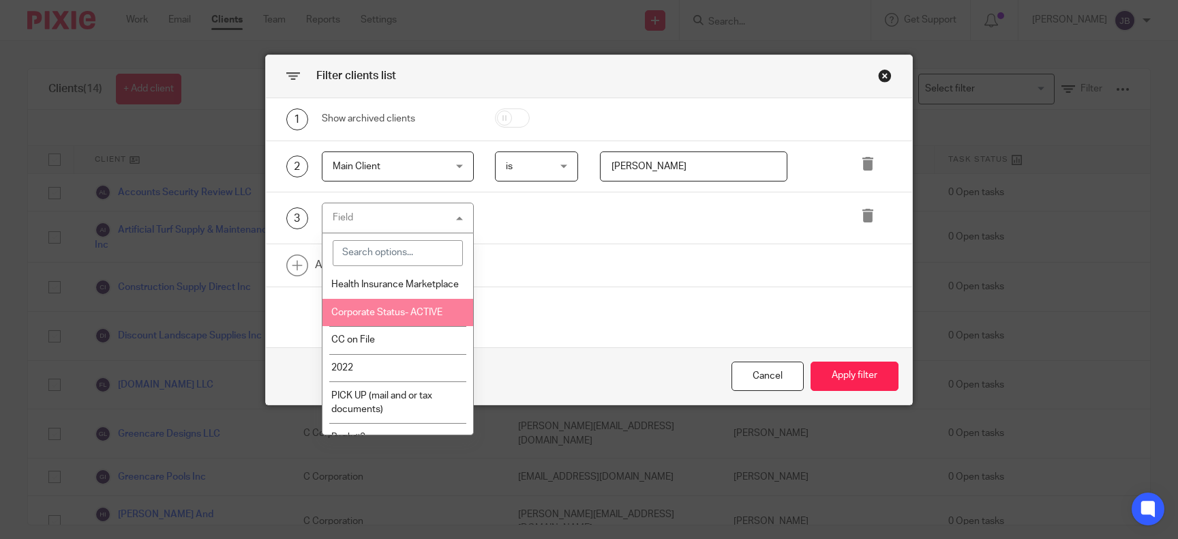
click at [395, 327] on li "Corporate Status- ACTIVE" at bounding box center [398, 313] width 151 height 28
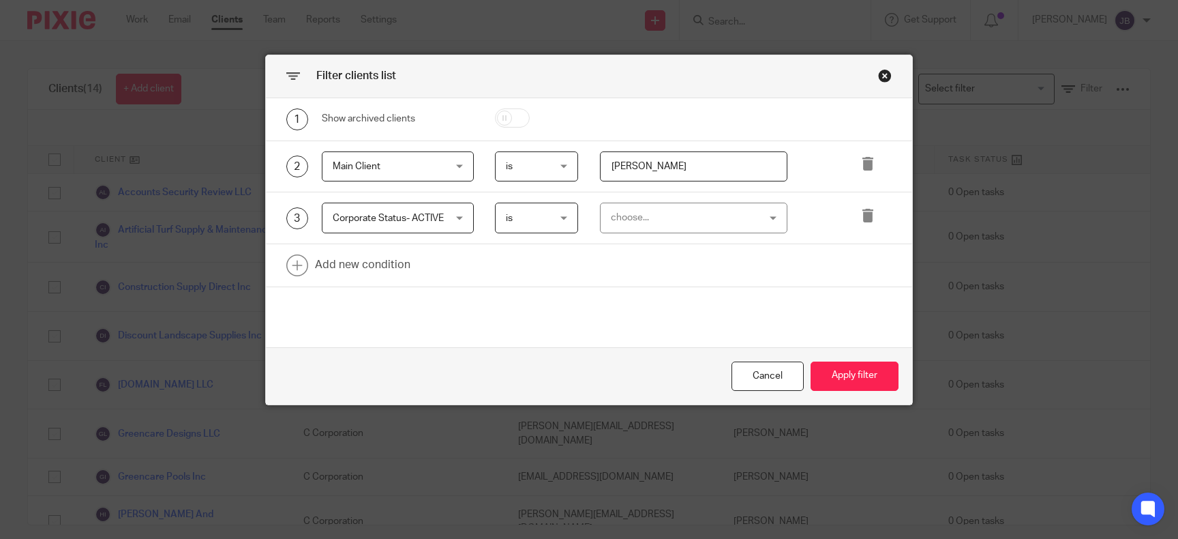
click at [620, 218] on div "choose..." at bounding box center [681, 217] width 141 height 29
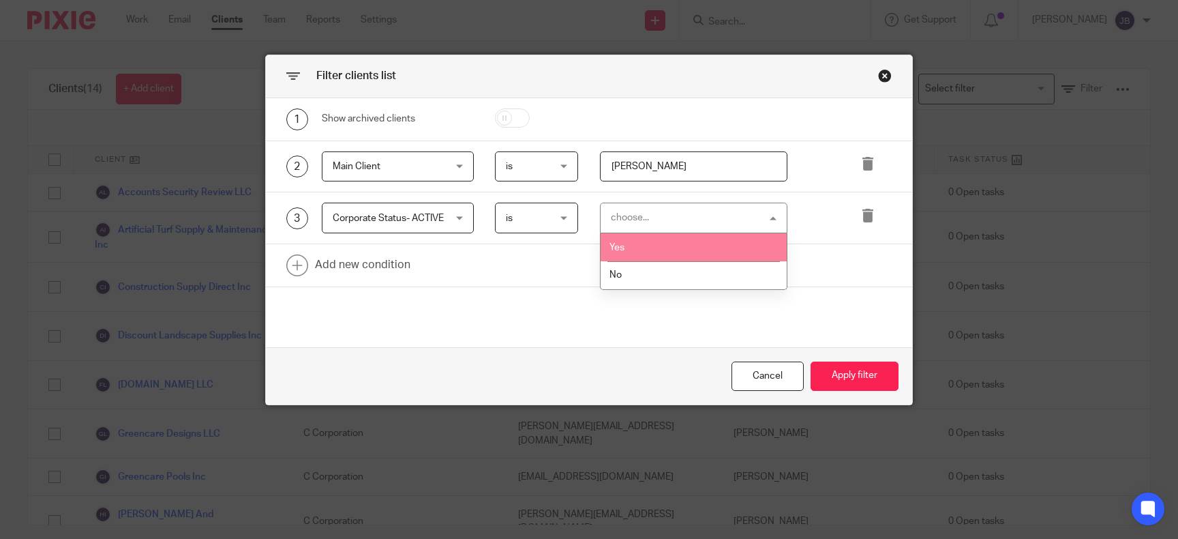
click at [620, 237] on li "Yes" at bounding box center [694, 247] width 186 height 28
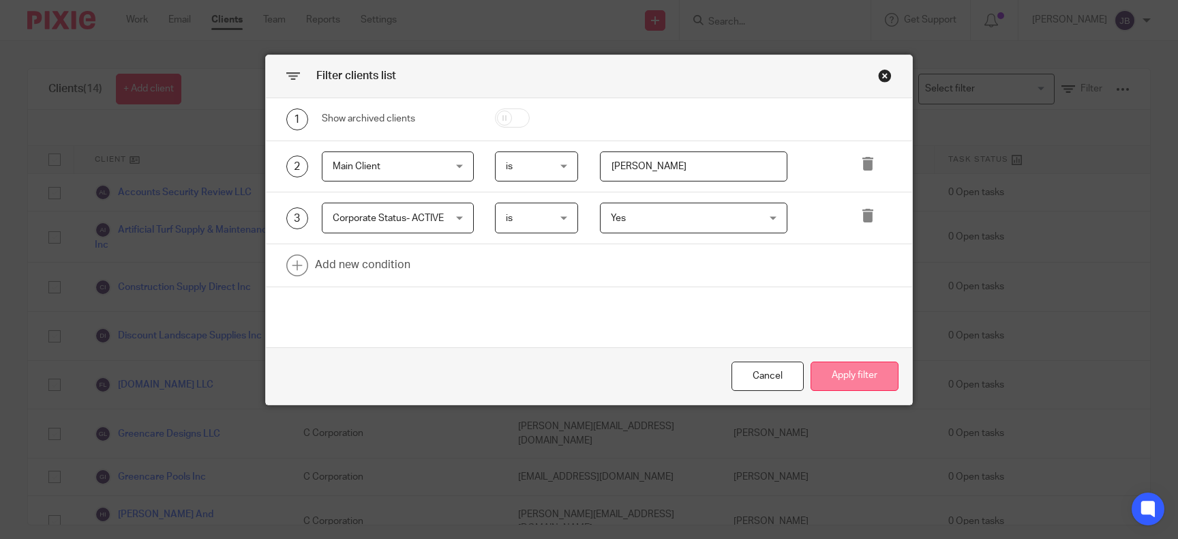
click at [846, 371] on button "Apply filter" at bounding box center [855, 375] width 88 height 29
